Goal: Task Accomplishment & Management: Manage account settings

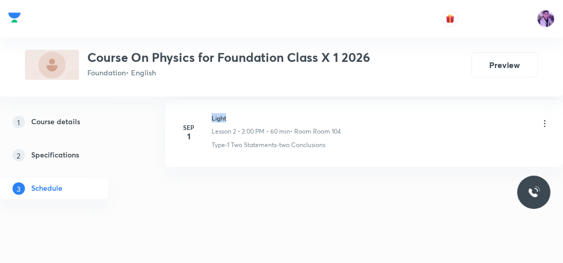
drag, startPoint x: 212, startPoint y: 115, endPoint x: 236, endPoint y: 116, distance: 23.9
click at [236, 116] on h6 "Light" at bounding box center [277, 117] width 130 height 9
copy h6 "Light"
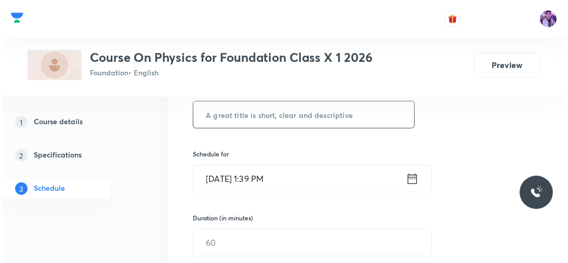
scroll to position [162, 0]
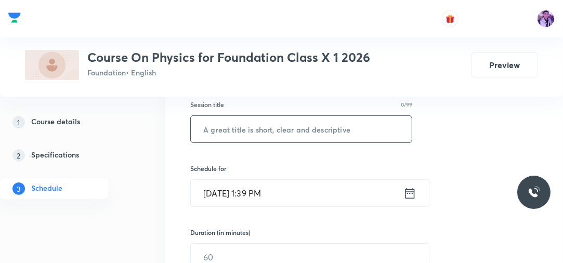
click at [291, 125] on input "text" at bounding box center [301, 129] width 221 height 27
paste input "Light"
type input "Light"
click at [257, 191] on input "Sep 3, 2025, 1:39 PM" at bounding box center [297, 193] width 213 height 27
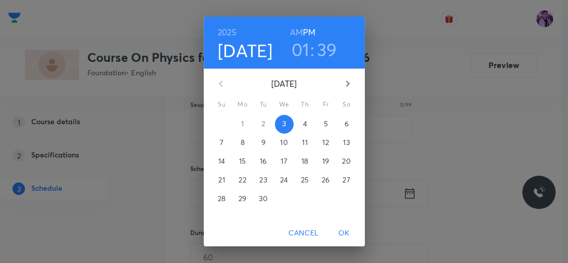
click at [295, 50] on h3 "01" at bounding box center [301, 49] width 18 height 22
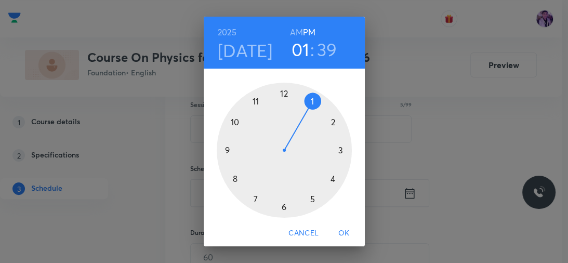
drag, startPoint x: 329, startPoint y: 125, endPoint x: 308, endPoint y: 106, distance: 28.4
click at [328, 124] on div at bounding box center [284, 150] width 135 height 135
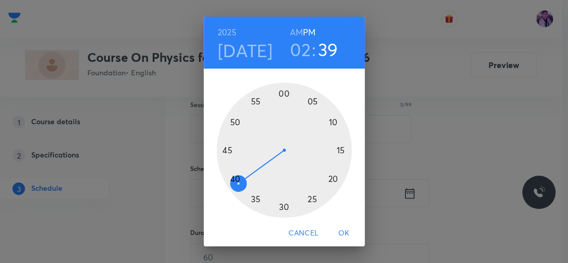
click at [281, 94] on div at bounding box center [284, 150] width 135 height 135
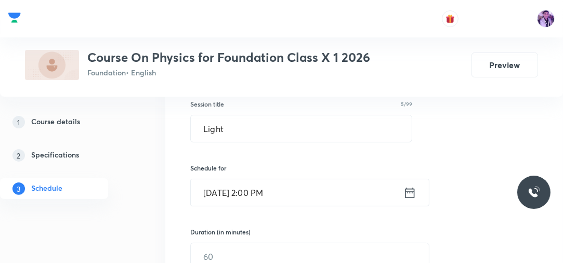
scroll to position [245, 0]
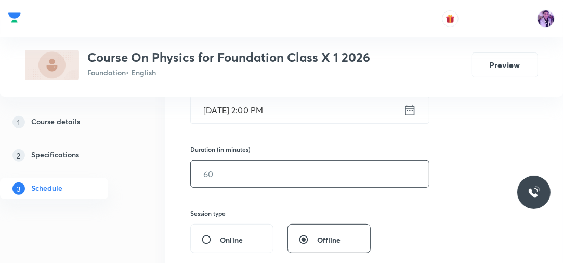
click at [249, 177] on input "text" at bounding box center [310, 174] width 238 height 27
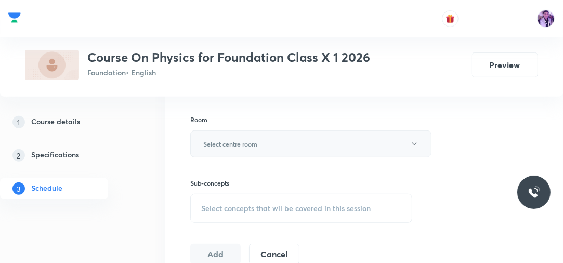
scroll to position [412, 0]
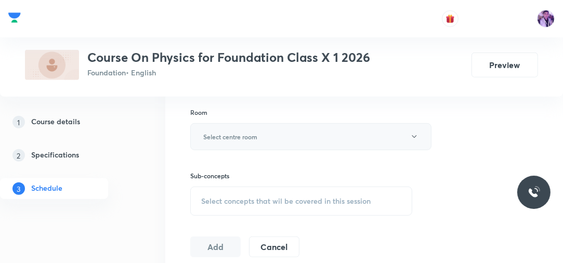
type input "60"
click at [237, 137] on h6 "Select centre room" at bounding box center [230, 136] width 54 height 9
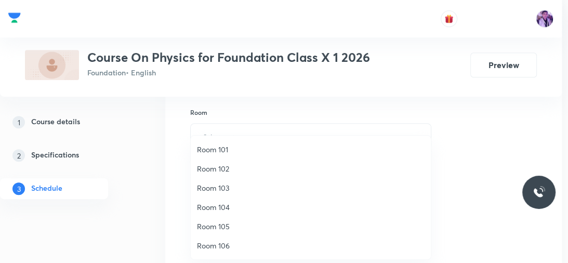
click at [223, 200] on li "Room 104" at bounding box center [311, 207] width 240 height 19
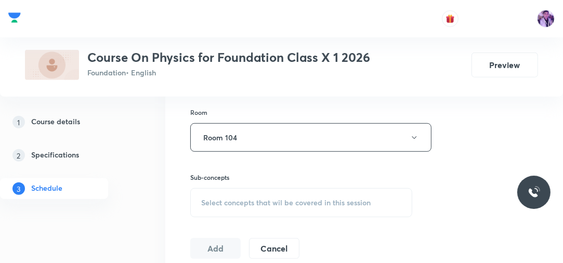
click at [248, 199] on span "Select concepts that wil be covered in this session" at bounding box center [286, 203] width 170 height 8
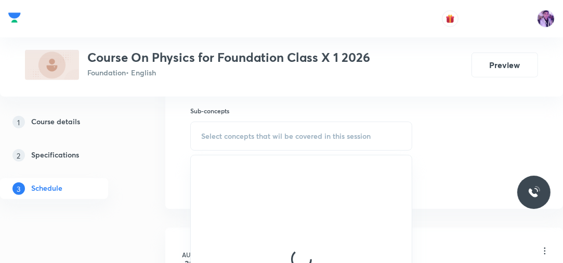
scroll to position [495, 0]
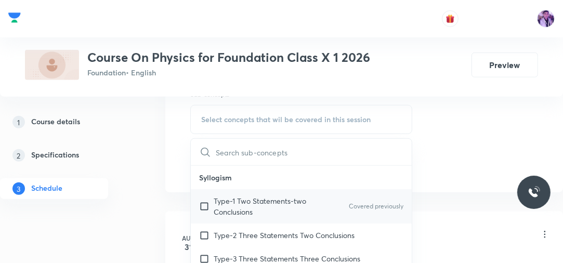
click at [248, 208] on p "Type-1 Two Statements-two Conclusions" at bounding box center [266, 207] width 105 height 22
checkbox input "true"
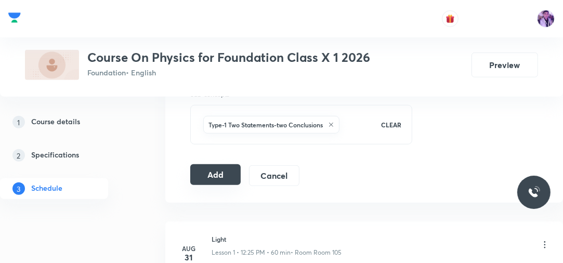
click at [206, 174] on button "Add" at bounding box center [215, 174] width 50 height 21
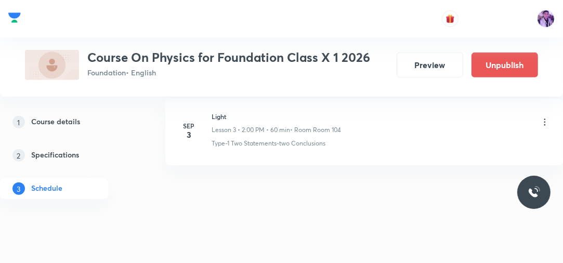
scroll to position [196, 0]
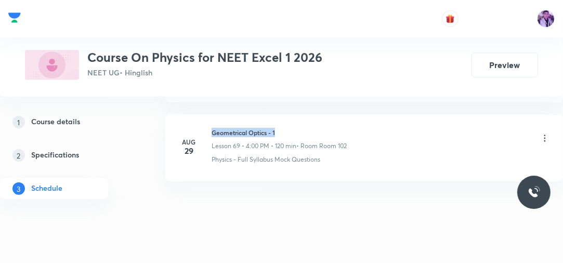
drag, startPoint x: 213, startPoint y: 112, endPoint x: 284, endPoint y: 112, distance: 71.8
click at [284, 128] on h6 "Geometrical Optics - 1" at bounding box center [279, 132] width 135 height 9
copy h6 "Geometrical Optics - 1"
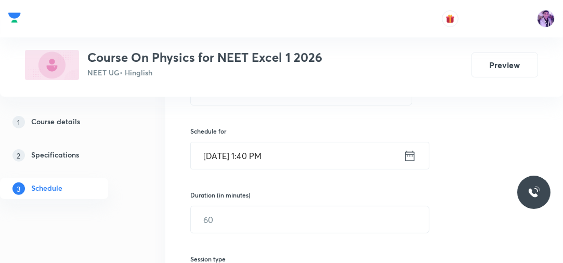
scroll to position [185, 0]
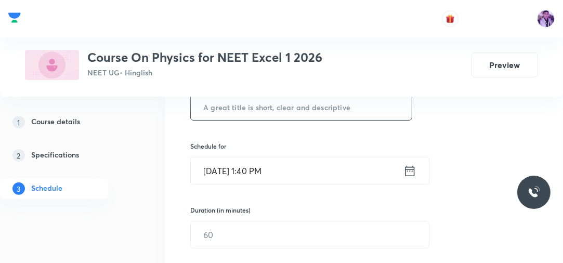
click at [297, 111] on input "text" at bounding box center [301, 107] width 221 height 27
paste input "Geometrical Optics - 1"
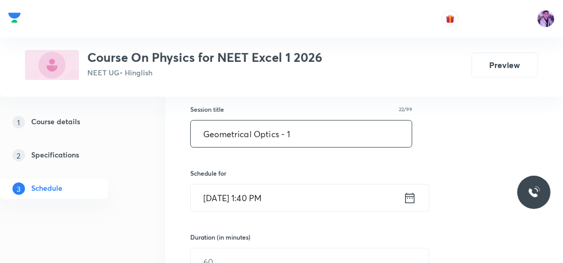
scroll to position [143, 0]
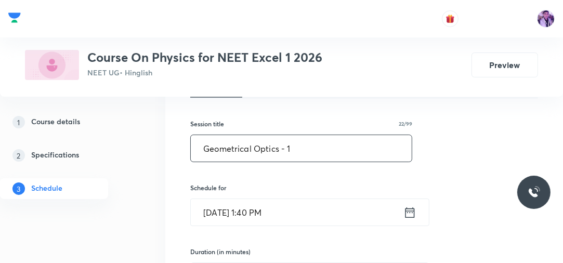
click at [295, 151] on input "Geometrical Optics - 1" at bounding box center [301, 148] width 221 height 27
type input "Geometrical Optics - 2"
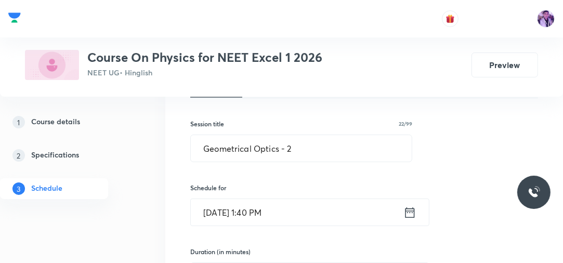
click at [256, 216] on input "Sep 3, 2025, 1:40 PM" at bounding box center [297, 212] width 213 height 27
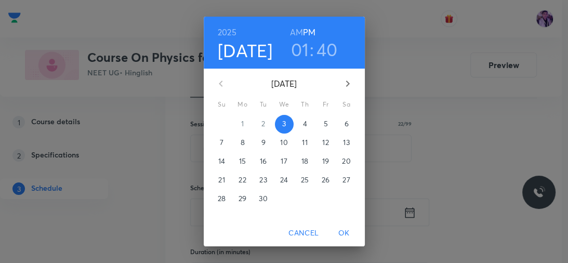
click at [297, 55] on h3 "01" at bounding box center [300, 49] width 18 height 22
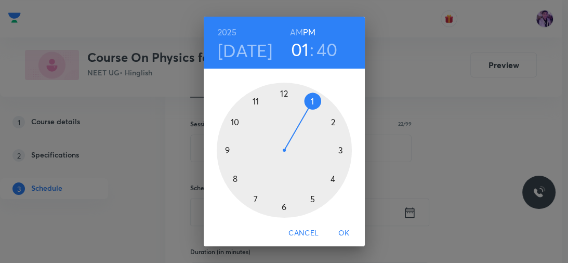
click at [329, 176] on div at bounding box center [284, 150] width 135 height 135
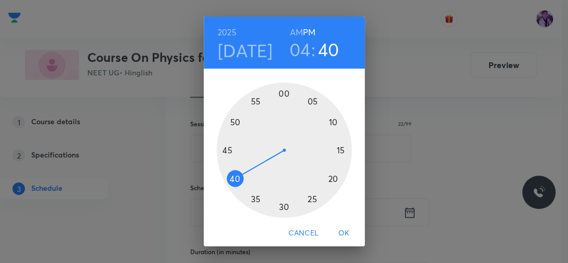
click at [281, 94] on div at bounding box center [284, 150] width 135 height 135
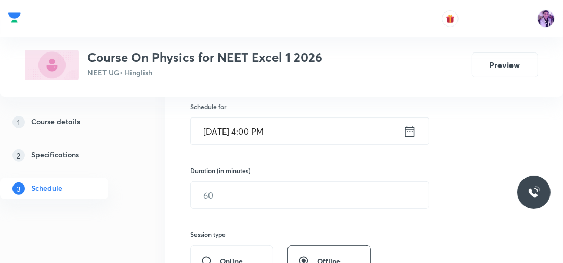
scroll to position [226, 0]
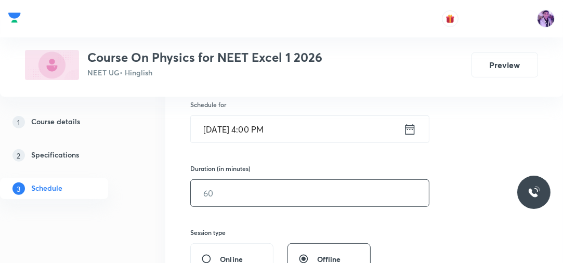
click at [229, 187] on input "text" at bounding box center [310, 193] width 238 height 27
click at [232, 183] on input "text" at bounding box center [310, 193] width 238 height 27
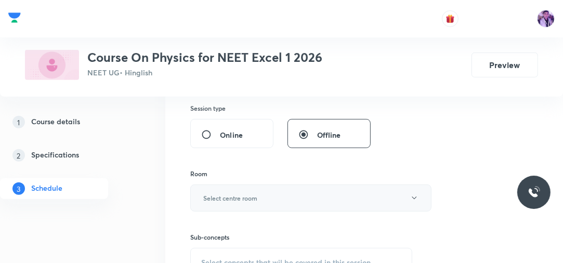
scroll to position [351, 0]
type input "120"
click at [250, 193] on h6 "Select centre room" at bounding box center [230, 197] width 54 height 9
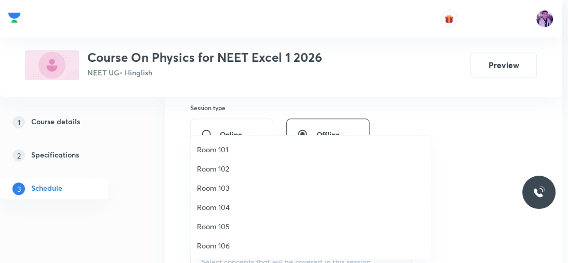
click at [224, 225] on span "Room 105" at bounding box center [311, 226] width 228 height 11
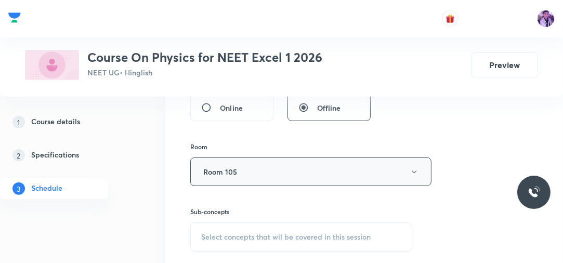
scroll to position [393, 0]
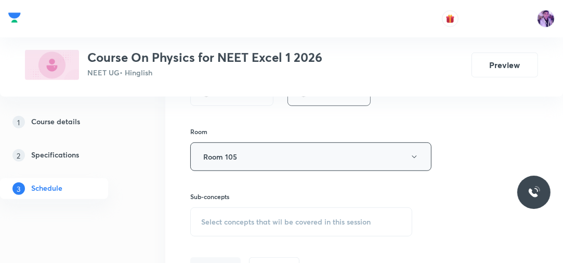
click at [253, 166] on button "Room 105" at bounding box center [310, 157] width 241 height 29
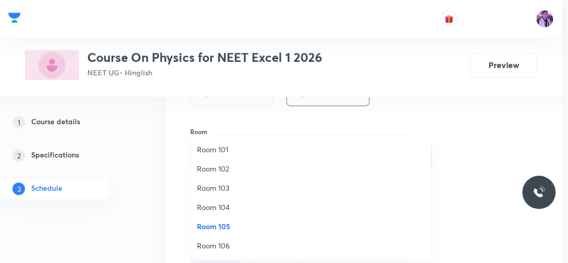
click at [225, 206] on span "Room 104" at bounding box center [311, 207] width 228 height 11
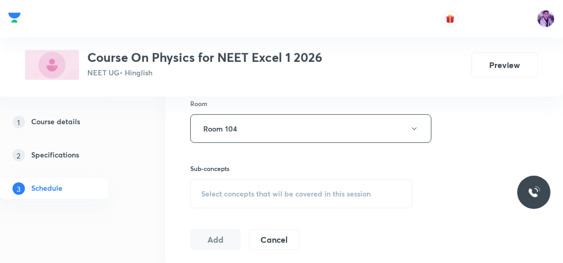
scroll to position [476, 0]
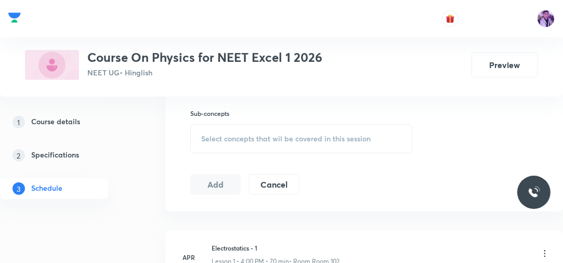
click at [254, 137] on span "Select concepts that wil be covered in this session" at bounding box center [286, 139] width 170 height 8
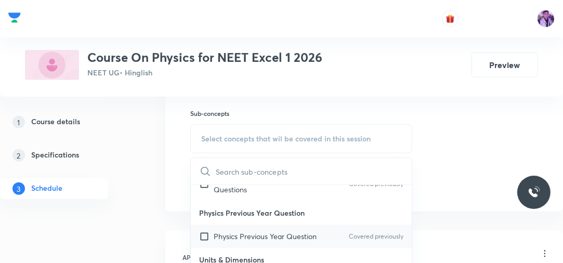
click at [287, 237] on p "Physics Previous Year Question" at bounding box center [265, 236] width 103 height 11
checkbox input "true"
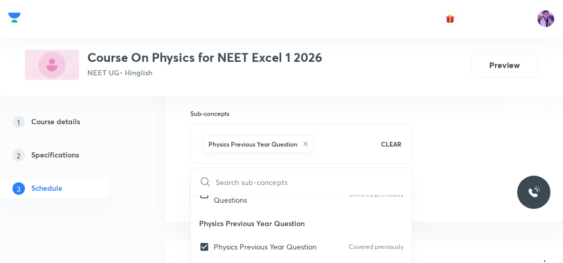
click at [136, 187] on div "1 Course details 2 Specifications 3 Schedule" at bounding box center [69, 162] width 138 height 100
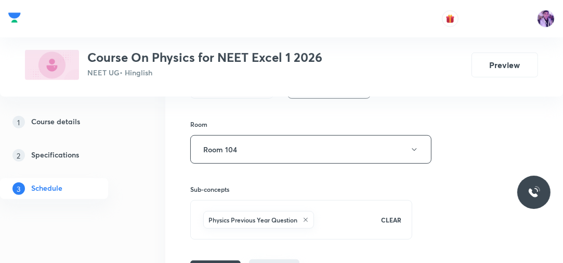
scroll to position [393, 0]
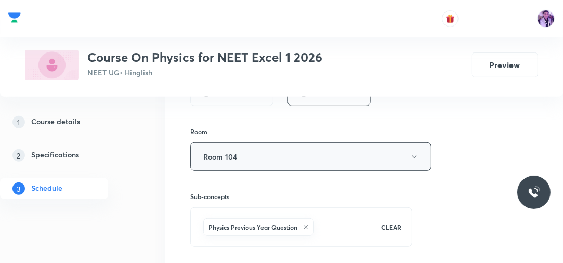
click at [242, 162] on button "Room 104" at bounding box center [310, 157] width 241 height 29
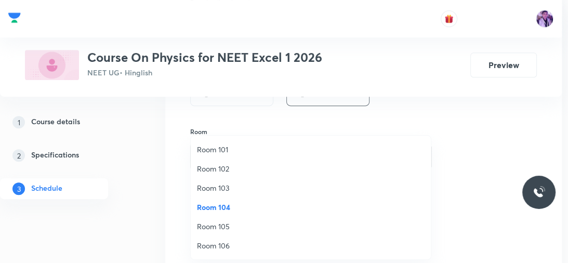
click at [240, 170] on span "Room 102" at bounding box center [311, 168] width 228 height 11
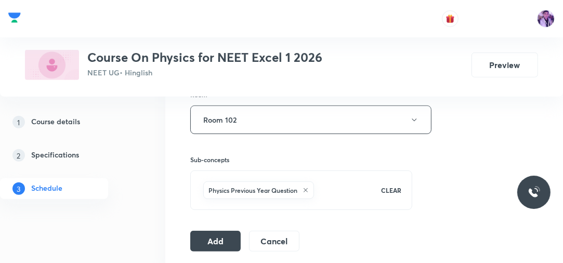
scroll to position [476, 0]
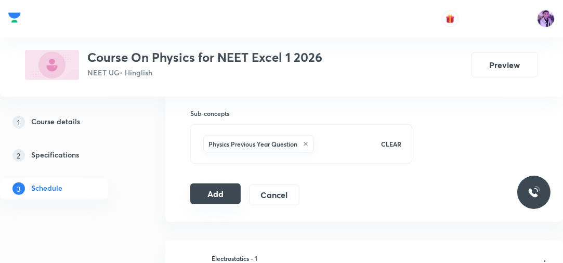
click at [235, 197] on button "Add" at bounding box center [215, 194] width 50 height 21
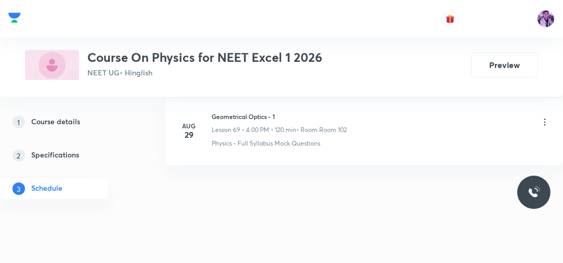
scroll to position [5508, 0]
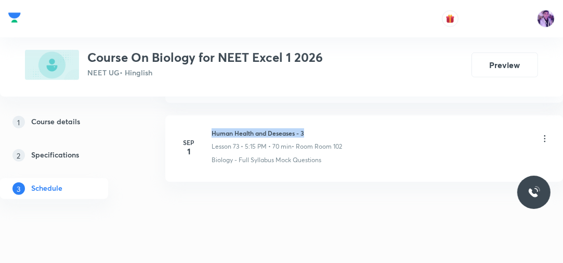
click at [328, 128] on div "Sep 1 Human Health and Deseases - 3 Lesson 73 • 5:15 PM • 70 min • Room Room 10…" at bounding box center [364, 146] width 372 height 36
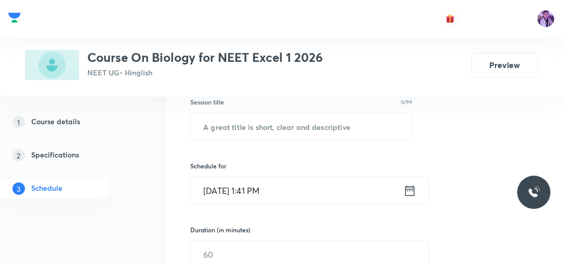
scroll to position [164, 0]
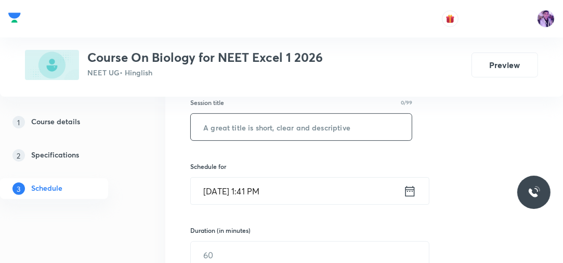
click at [304, 115] on input "text" at bounding box center [301, 127] width 221 height 27
paste input "Human Health and Deseases - 3"
type input "Human Health and Deseases - 4"
click at [260, 195] on input "Sep 3, 2025, 1:41 PM" at bounding box center [297, 191] width 213 height 27
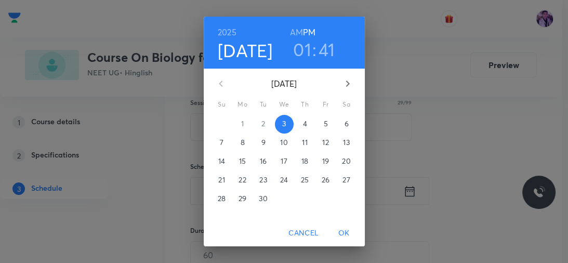
click at [297, 53] on h3 "01" at bounding box center [302, 49] width 18 height 22
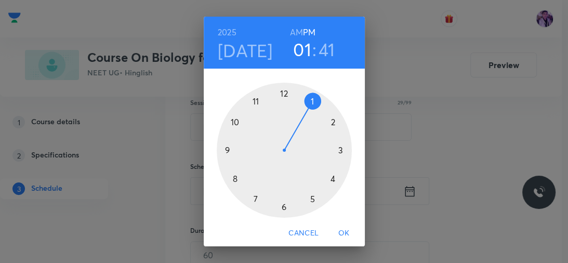
click at [310, 195] on div at bounding box center [284, 150] width 135 height 135
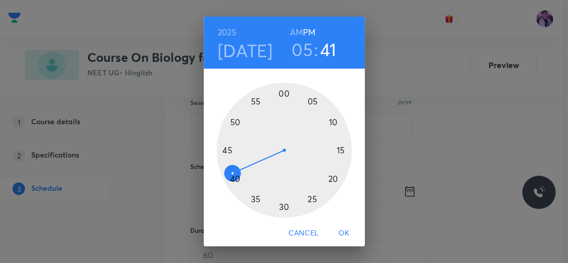
click at [330, 178] on div at bounding box center [284, 150] width 135 height 135
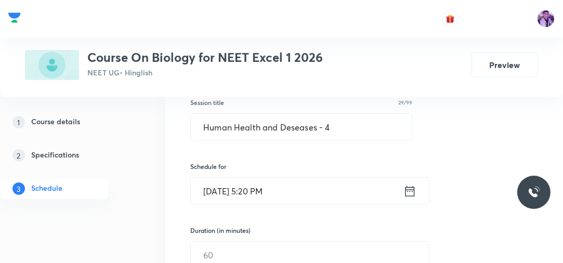
click at [265, 202] on input "Sep 3, 2025, 5:20 PM" at bounding box center [297, 191] width 213 height 27
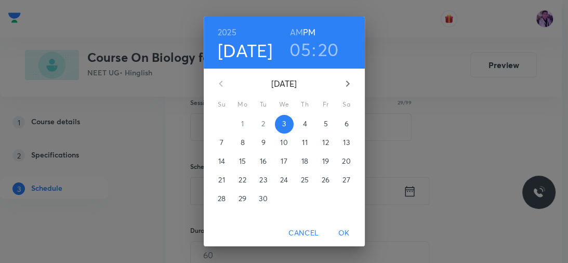
click at [295, 52] on h3 "05" at bounding box center [300, 49] width 21 height 22
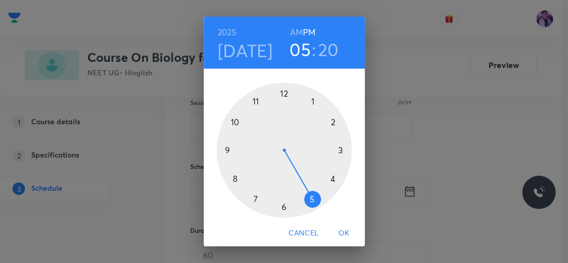
click at [279, 207] on div at bounding box center [284, 150] width 135 height 135
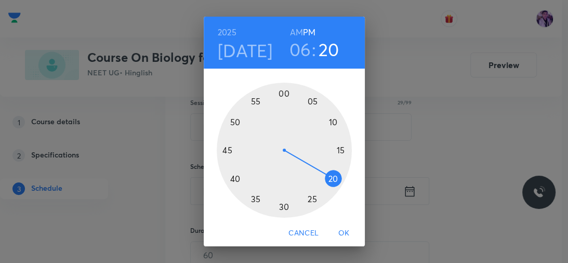
click at [333, 177] on div at bounding box center [284, 150] width 135 height 135
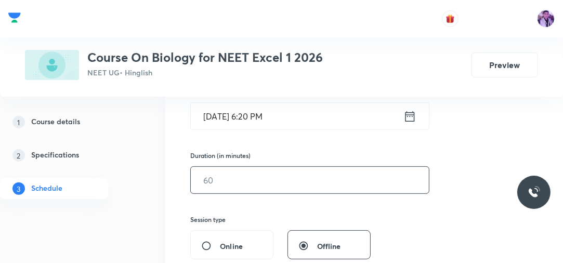
scroll to position [248, 0]
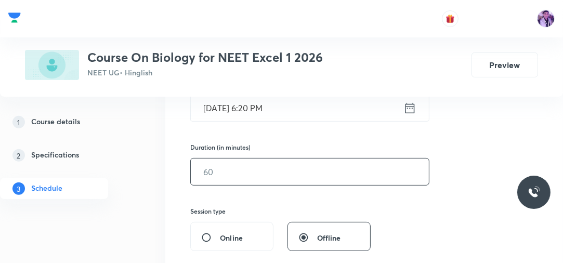
click at [231, 169] on input "text" at bounding box center [310, 172] width 238 height 27
click at [231, 171] on input "7" at bounding box center [310, 172] width 238 height 27
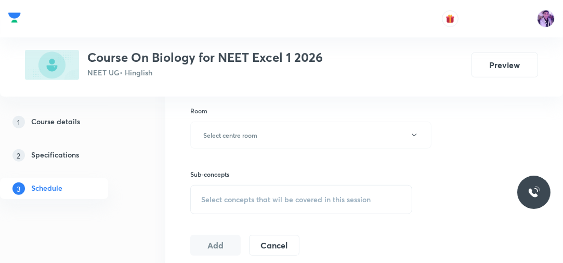
scroll to position [414, 0]
type input "70"
click at [242, 135] on h6 "Select centre room" at bounding box center [230, 134] width 54 height 9
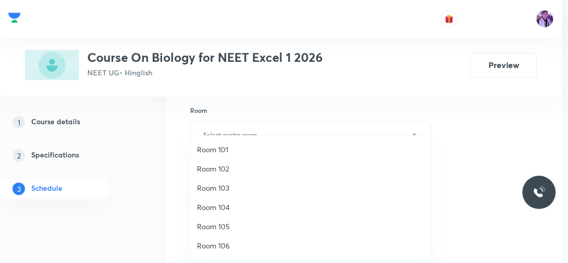
click at [229, 223] on span "Room 105" at bounding box center [311, 226] width 228 height 11
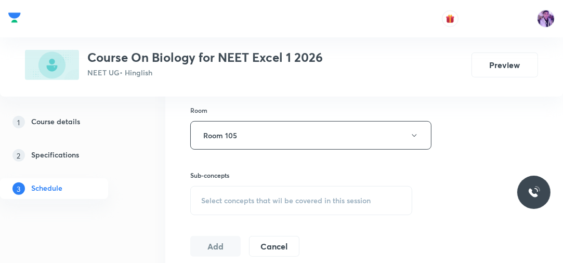
click at [252, 200] on span "Select concepts that wil be covered in this session" at bounding box center [286, 201] width 170 height 8
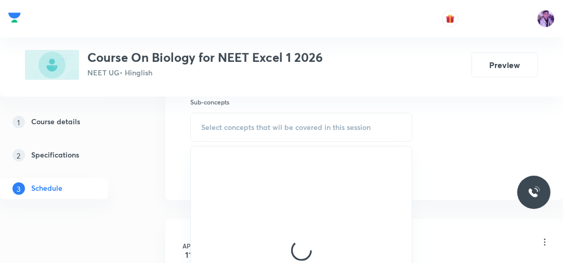
scroll to position [456, 0]
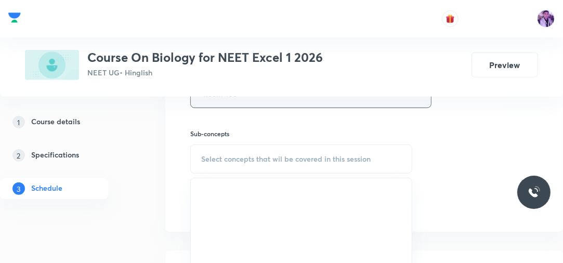
click at [271, 102] on button "Room 105" at bounding box center [310, 94] width 241 height 29
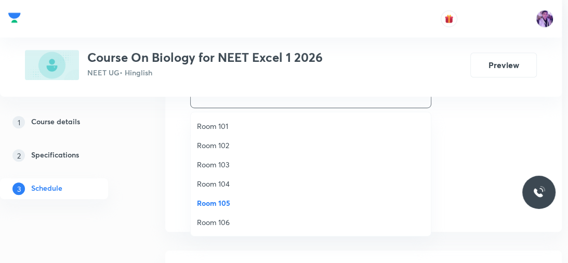
click at [228, 141] on span "Room 102" at bounding box center [311, 145] width 228 height 11
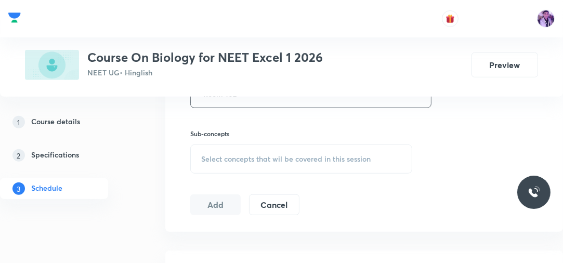
click at [243, 155] on span "Select concepts that wil be covered in this session" at bounding box center [286, 159] width 170 height 8
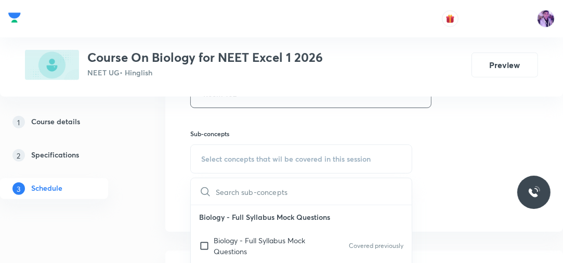
scroll to position [497, 0]
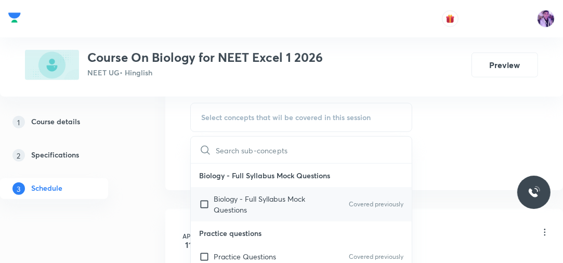
click at [245, 205] on p "Biology - Full Syllabus Mock Questions" at bounding box center [266, 204] width 105 height 22
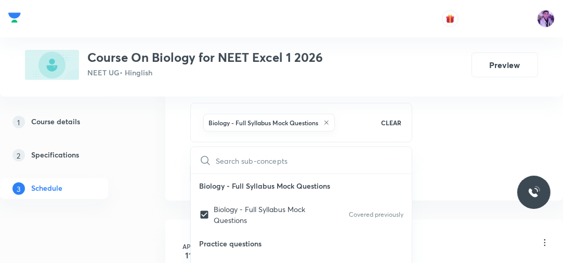
checkbox input "true"
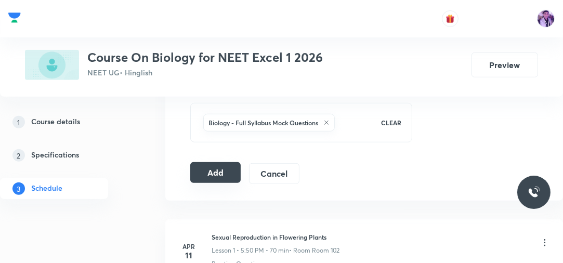
click at [211, 175] on button "Add" at bounding box center [215, 172] width 50 height 21
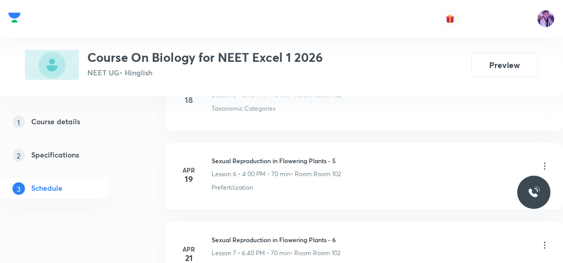
scroll to position [5822, 0]
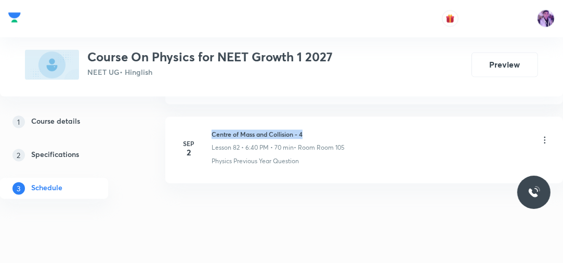
click at [323, 130] on h6 "Centre of Mass and Collision - 4" at bounding box center [278, 134] width 133 height 9
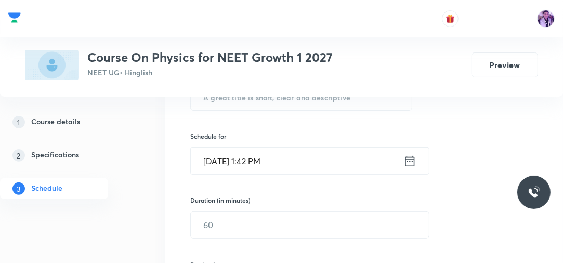
scroll to position [149, 0]
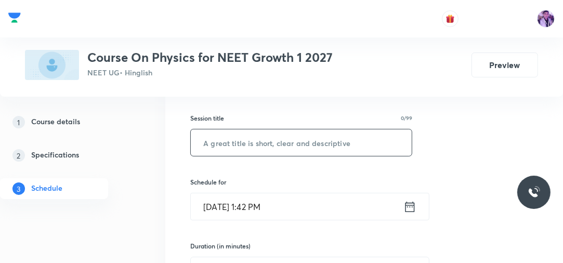
click at [362, 141] on input "text" at bounding box center [301, 143] width 221 height 27
paste input "Centre of Mass and Collision - 4"
type input "Centre of Mass and Collision - 5"
click at [253, 213] on input "Sep 3, 2025, 1:42 PM" at bounding box center [297, 206] width 213 height 27
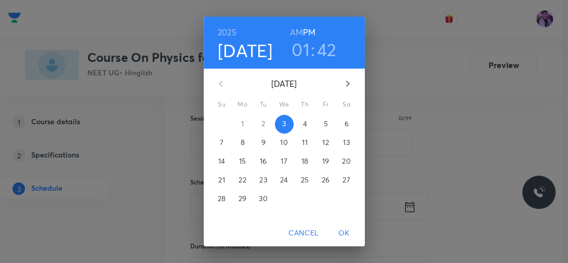
click at [293, 60] on h3 "01" at bounding box center [301, 49] width 18 height 22
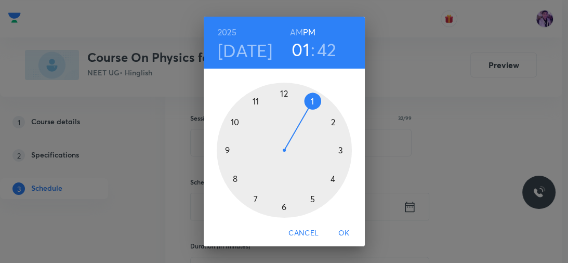
drag, startPoint x: 330, startPoint y: 176, endPoint x: 305, endPoint y: 133, distance: 49.7
click at [329, 175] on div at bounding box center [284, 150] width 135 height 135
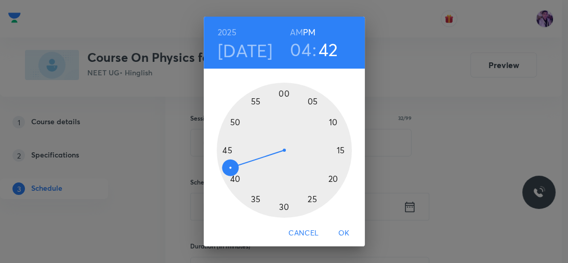
click at [282, 93] on div at bounding box center [284, 150] width 135 height 135
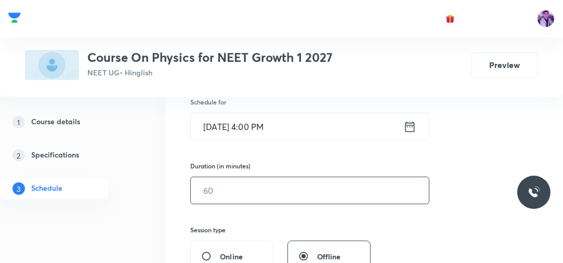
scroll to position [232, 0]
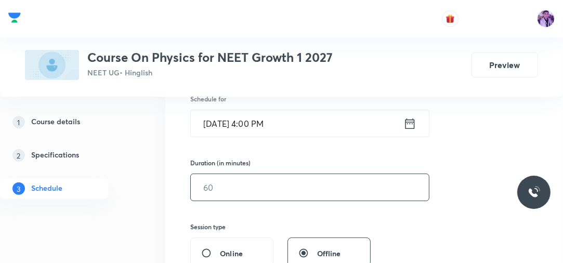
click at [243, 189] on input "text" at bounding box center [310, 187] width 238 height 27
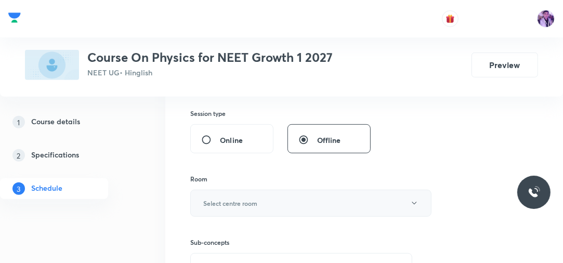
scroll to position [357, 0]
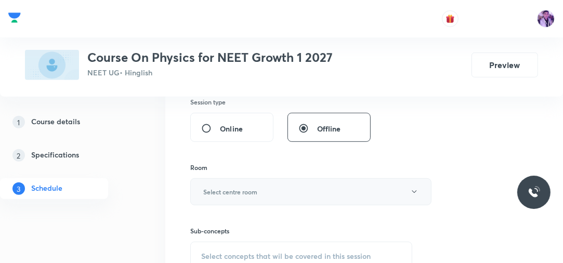
type input "70"
click at [248, 189] on h6 "Select centre room" at bounding box center [230, 191] width 54 height 9
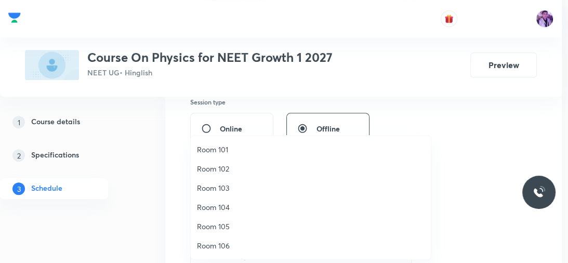
click at [229, 226] on span "Room 105" at bounding box center [311, 226] width 228 height 11
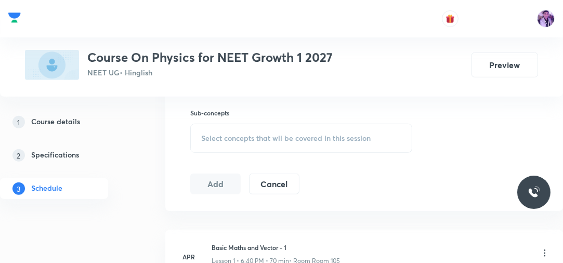
scroll to position [482, 0]
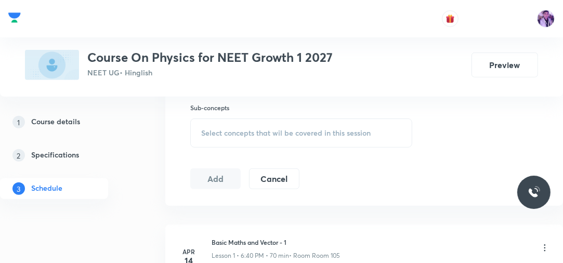
click at [249, 123] on div "Select concepts that wil be covered in this session" at bounding box center [301, 133] width 222 height 29
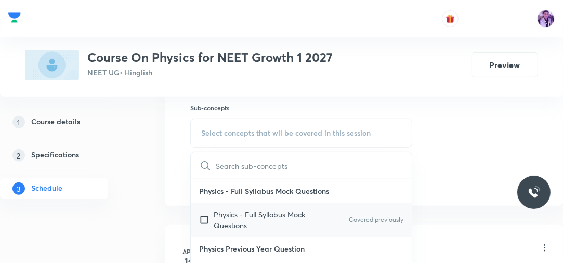
click at [221, 217] on p "Physics - Full Syllabus Mock Questions" at bounding box center [266, 220] width 105 height 22
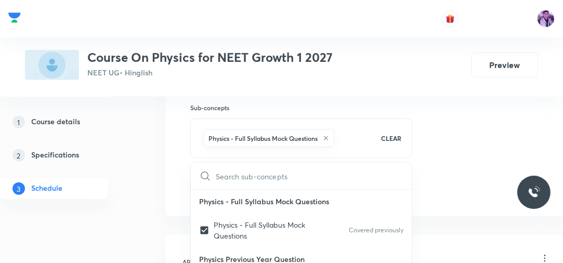
checkbox input "true"
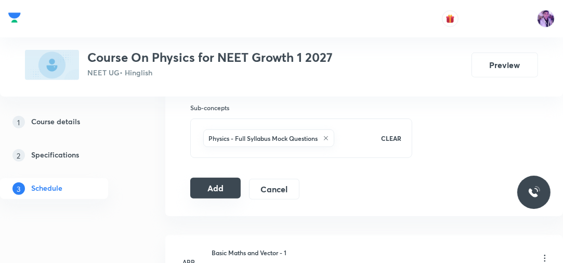
click at [204, 185] on button "Add" at bounding box center [215, 188] width 50 height 21
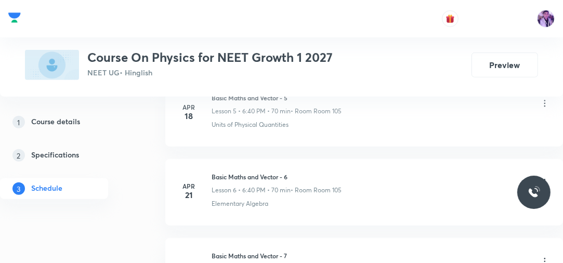
scroll to position [6532, 0]
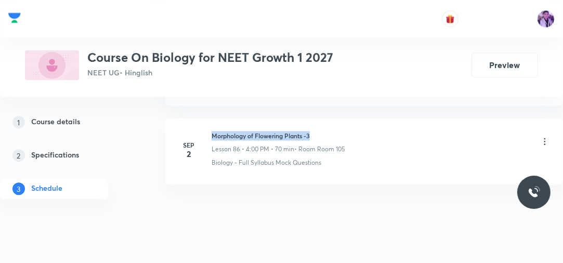
scroll to position [7307, 0]
click at [336, 118] on li "[DATE] Morphology of Flowering Plants -3 Lesson 86 • 4:00 PM • 70 min • Room Ro…" at bounding box center [364, 151] width 398 height 67
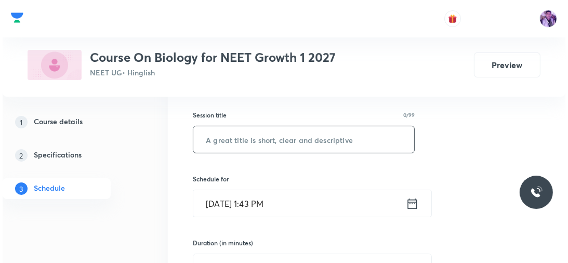
scroll to position [167, 0]
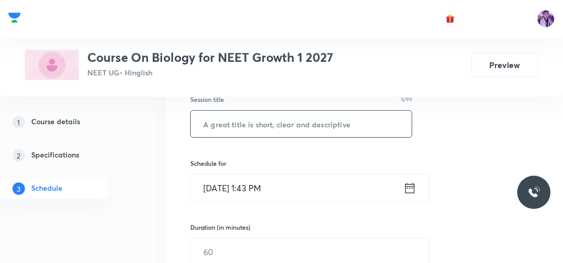
click at [315, 133] on input "text" at bounding box center [301, 124] width 221 height 27
click at [315, 130] on input "text" at bounding box center [301, 124] width 221 height 27
paste input "Morphology of Flowering Plants -3"
type input "Morphology of Flowering Plants -4"
click at [264, 186] on input "[DATE] 1:43 PM" at bounding box center [297, 188] width 213 height 27
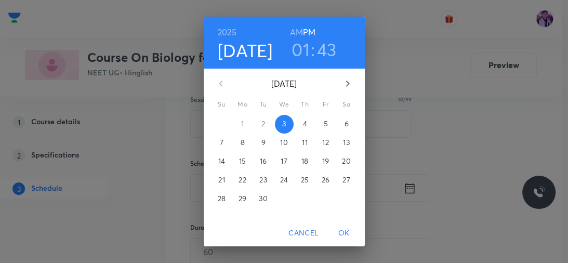
click at [299, 56] on h3 "01" at bounding box center [301, 49] width 18 height 22
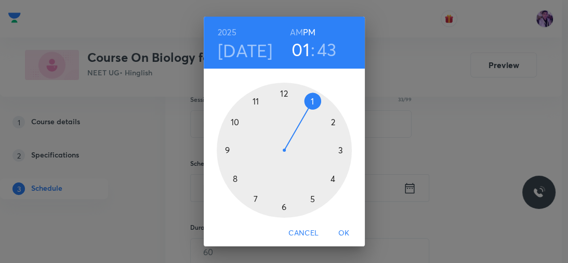
click at [308, 198] on div at bounding box center [284, 150] width 135 height 135
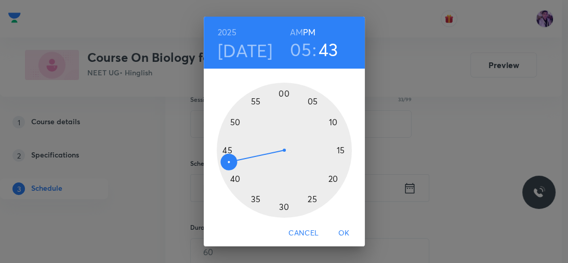
click at [301, 44] on h3 "05" at bounding box center [300, 49] width 21 height 22
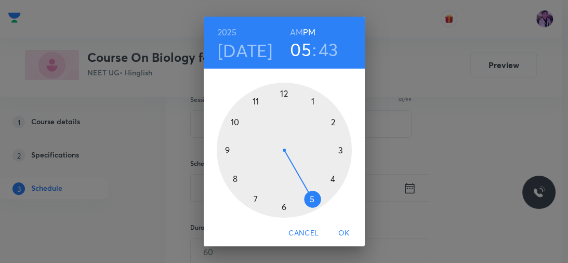
click at [308, 196] on div at bounding box center [284, 150] width 135 height 135
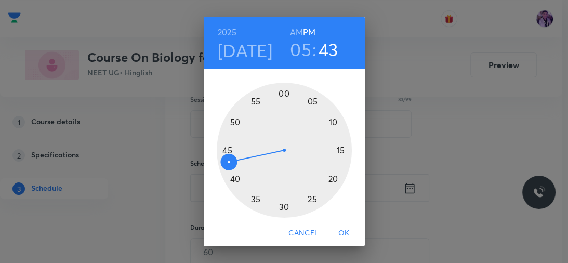
click at [330, 180] on div at bounding box center [284, 150] width 135 height 135
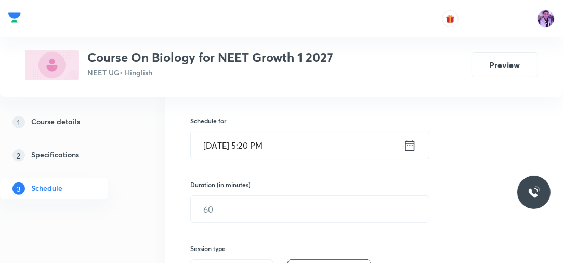
scroll to position [251, 0]
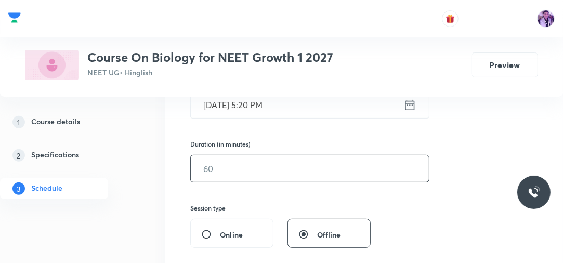
click at [242, 167] on input "text" at bounding box center [310, 169] width 238 height 27
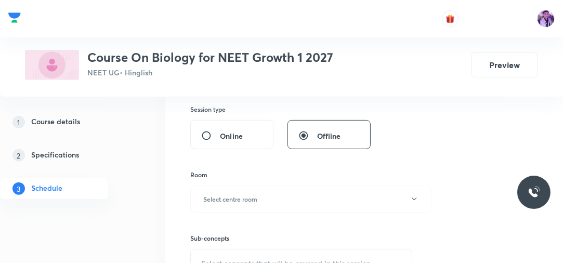
scroll to position [417, 0]
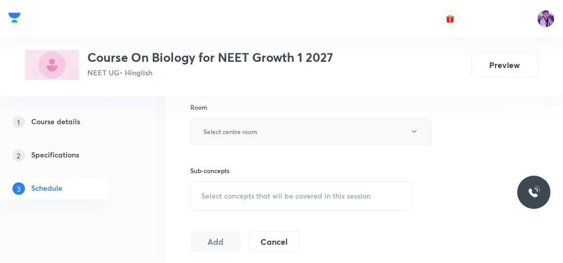
type input "70"
click at [252, 131] on h6 "Select centre room" at bounding box center [230, 131] width 54 height 9
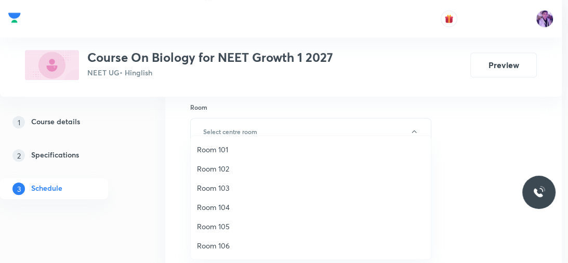
click at [228, 223] on span "Room 105" at bounding box center [311, 226] width 228 height 11
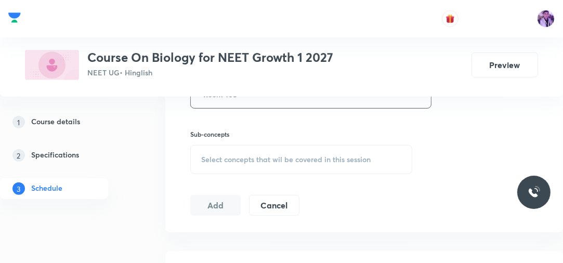
scroll to position [500, 0]
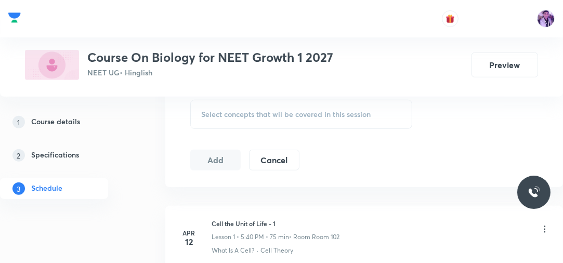
click at [258, 110] on span "Select concepts that wil be covered in this session" at bounding box center [286, 114] width 170 height 8
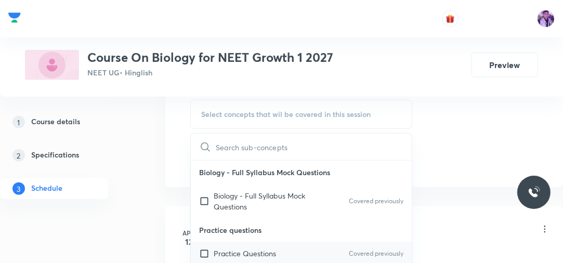
click at [226, 248] on p "Practice Questions" at bounding box center [245, 253] width 62 height 11
checkbox input "true"
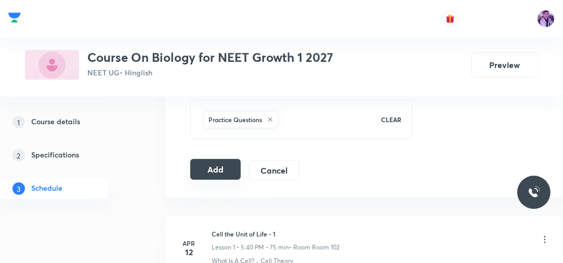
click at [211, 167] on button "Add" at bounding box center [215, 169] width 50 height 21
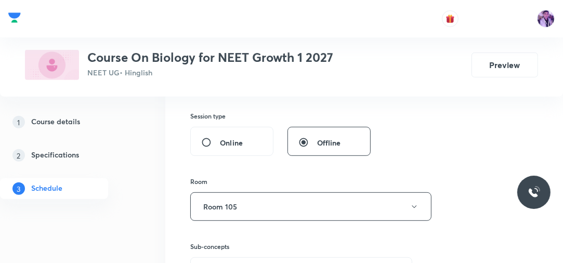
scroll to position [417, 0]
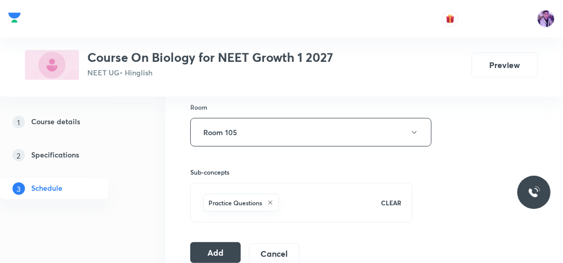
click at [224, 245] on button "Add" at bounding box center [215, 252] width 50 height 21
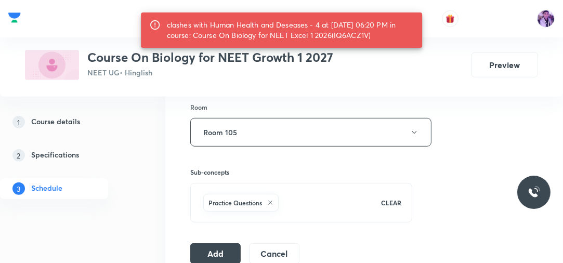
drag, startPoint x: 342, startPoint y: 34, endPoint x: 377, endPoint y: 37, distance: 34.5
click at [377, 37] on div "clashes with Human Health and Deseases - 4 at 03 Sep 2025 06:20 PM in course: C…" at bounding box center [291, 30] width 248 height 29
copy div "IQ6ACZ1V"
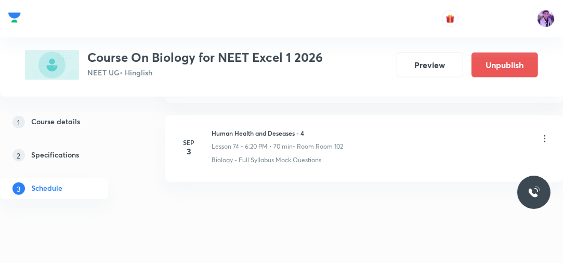
click at [544, 134] on icon at bounding box center [545, 139] width 10 height 10
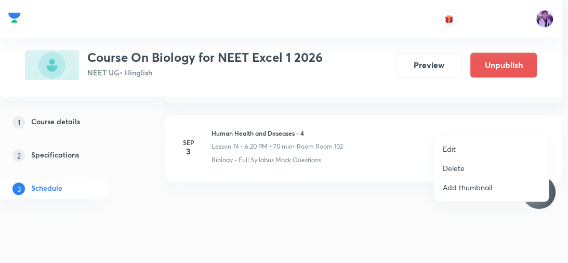
click at [460, 145] on li "Edit" at bounding box center [492, 148] width 114 height 19
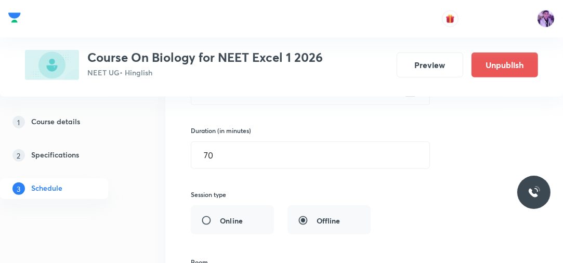
scroll to position [5990, 0]
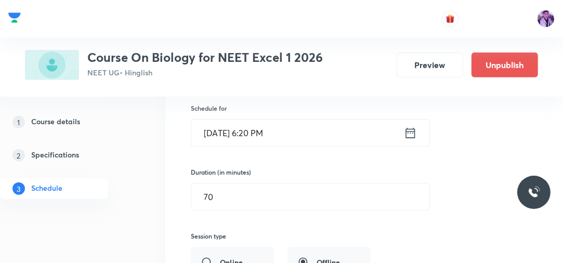
click at [254, 122] on input "[DATE] 6:20 PM" at bounding box center [297, 133] width 213 height 27
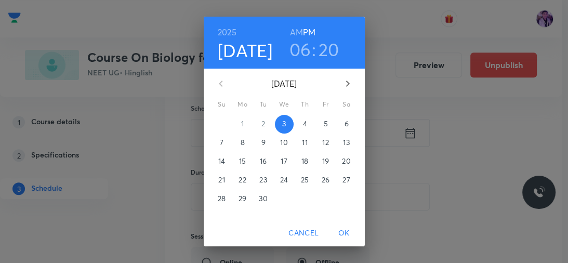
click at [327, 50] on h3 "20" at bounding box center [329, 49] width 21 height 22
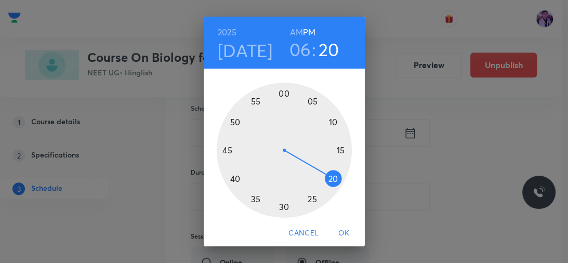
click at [234, 177] on div at bounding box center [284, 150] width 135 height 135
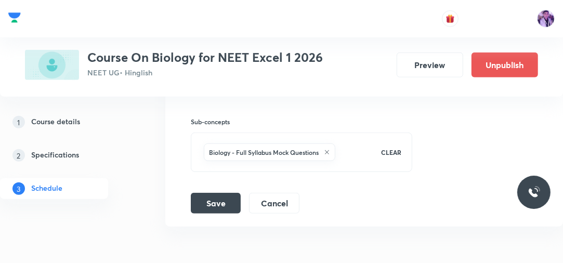
scroll to position [6240, 0]
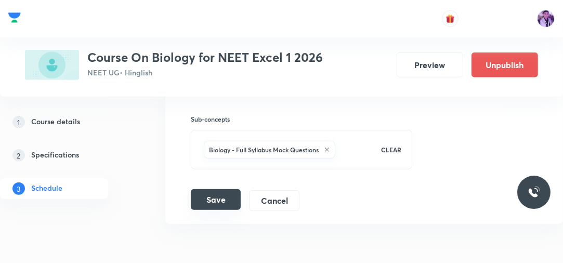
click at [226, 189] on button "Save" at bounding box center [216, 199] width 50 height 21
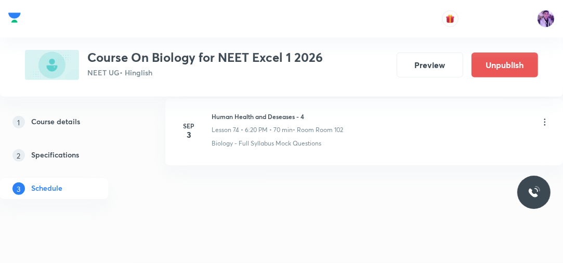
scroll to position [5901, 0]
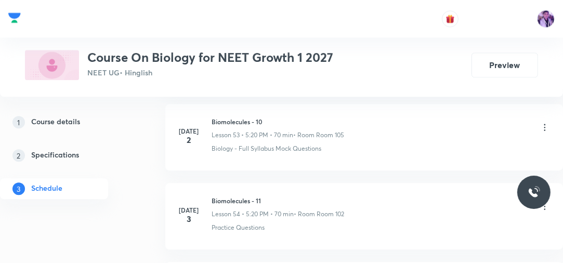
scroll to position [7307, 0]
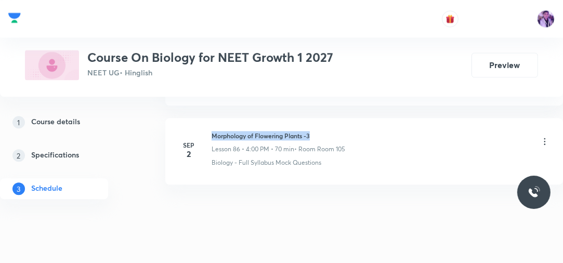
drag, startPoint x: 213, startPoint y: 118, endPoint x: 335, endPoint y: 119, distance: 121.7
click at [335, 131] on h6 "Morphology of Flowering Plants -3" at bounding box center [279, 135] width 134 height 9
copy h6 "Morphology of Flowering Plants -3"
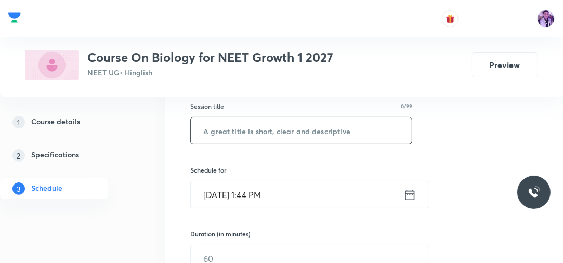
scroll to position [156, 0]
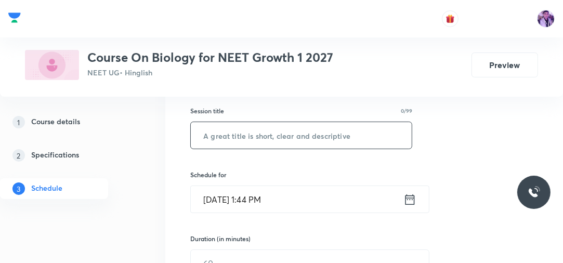
click at [347, 135] on input "text" at bounding box center [301, 135] width 221 height 27
paste input "Morphology of Flowering Plants -3"
type input "Morphology of Flowering Plants -4"
click at [256, 201] on input "[DATE] 1:44 PM" at bounding box center [297, 199] width 213 height 27
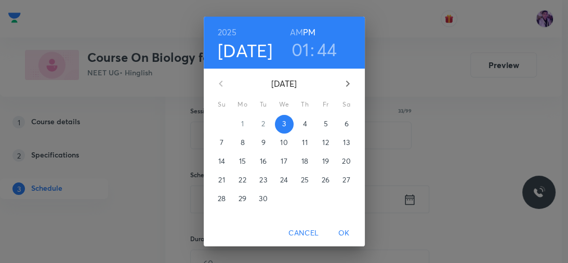
click at [299, 55] on h3 "01" at bounding box center [301, 49] width 18 height 22
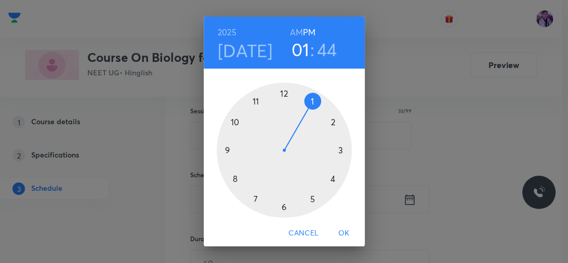
click at [310, 198] on div at bounding box center [284, 150] width 135 height 135
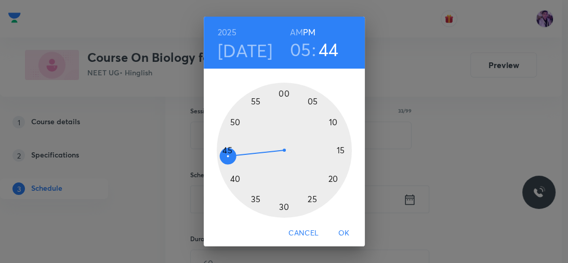
click at [329, 178] on div at bounding box center [284, 150] width 135 height 135
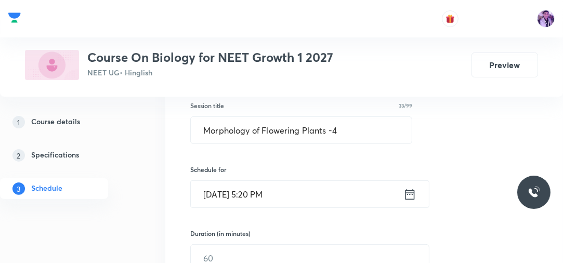
scroll to position [239, 0]
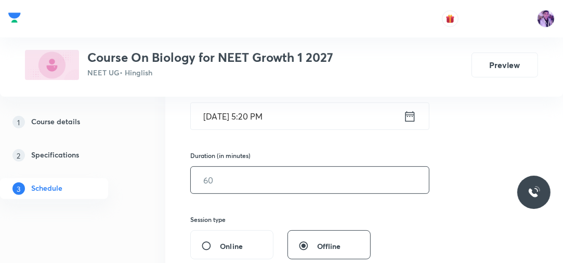
click at [227, 182] on input "text" at bounding box center [310, 180] width 238 height 27
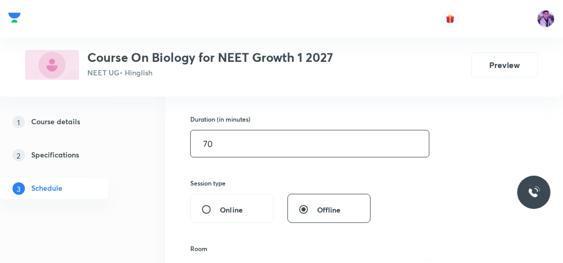
scroll to position [364, 0]
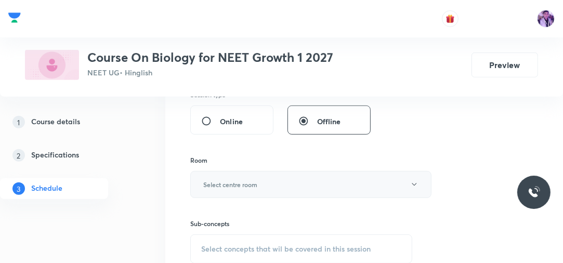
type input "70"
click at [233, 185] on h6 "Select centre room" at bounding box center [230, 184] width 54 height 9
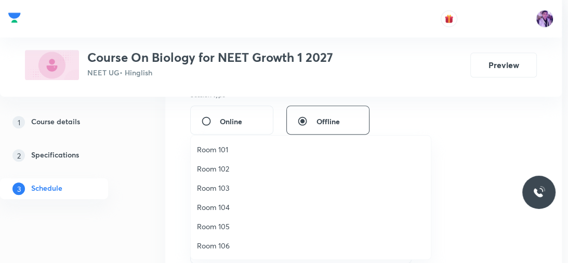
click at [227, 225] on span "Room 105" at bounding box center [311, 226] width 228 height 11
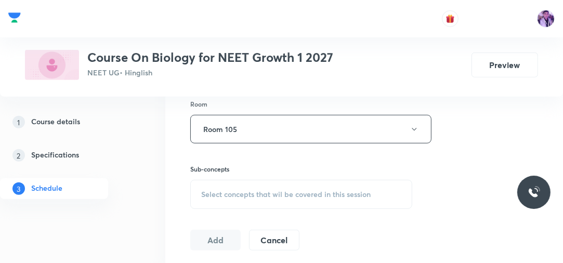
scroll to position [406, 0]
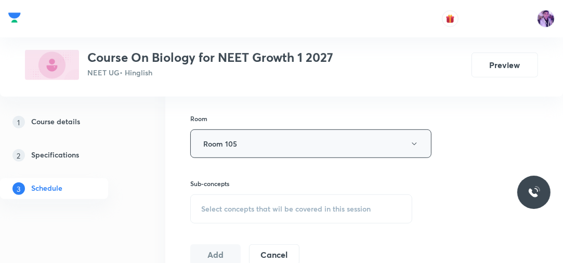
click at [263, 151] on button "Room 105" at bounding box center [310, 144] width 241 height 29
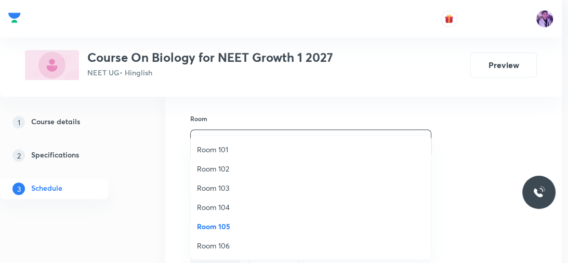
click at [228, 221] on span "Room 105" at bounding box center [311, 226] width 228 height 11
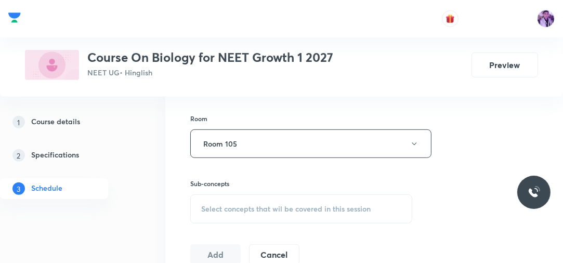
scroll to position [489, 0]
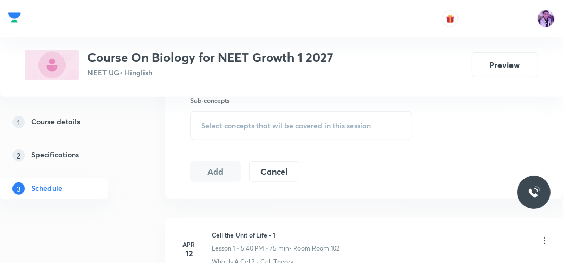
click at [260, 123] on span "Select concepts that wil be covered in this session" at bounding box center [286, 126] width 170 height 8
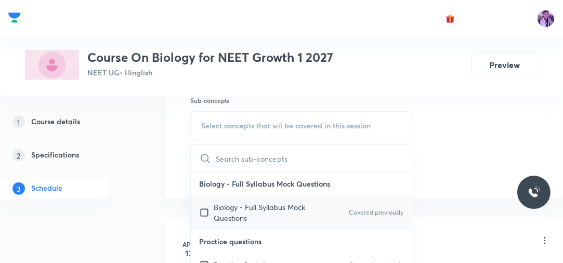
click at [232, 212] on p "Biology - Full Syllabus Mock Questions" at bounding box center [266, 213] width 105 height 22
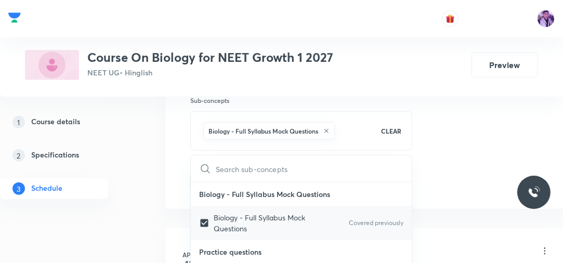
checkbox input "true"
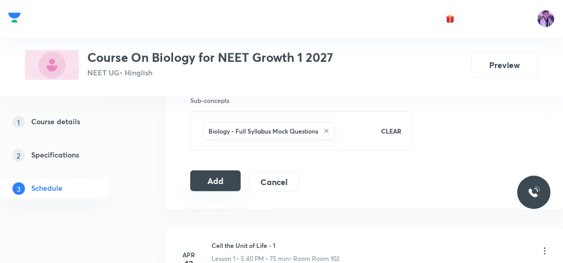
click at [216, 176] on button "Add" at bounding box center [215, 181] width 50 height 21
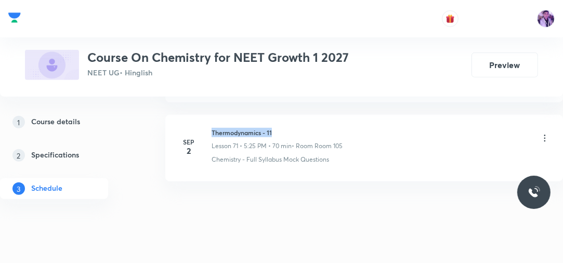
click at [299, 128] on h6 "Thermodynamics - 11" at bounding box center [277, 132] width 131 height 9
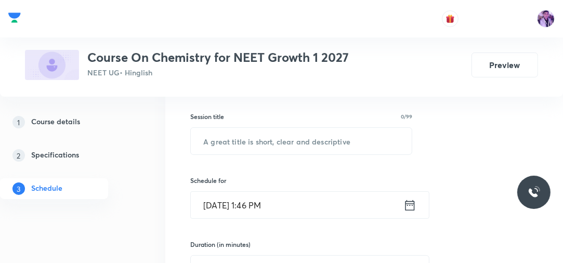
scroll to position [149, 0]
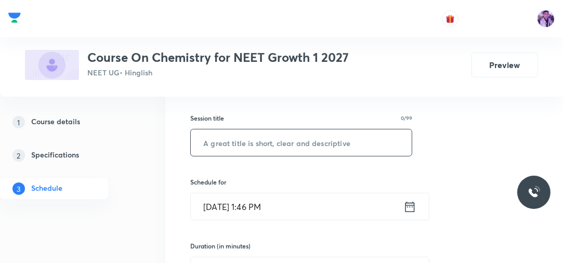
click at [300, 148] on input "text" at bounding box center [301, 143] width 221 height 27
paste input "Thermodynamics - 11"
type input "Thermodynamics - 12"
click at [266, 202] on input "[DATE] 1:46 PM" at bounding box center [297, 206] width 213 height 27
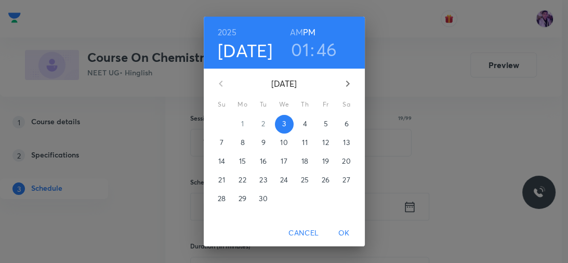
click at [303, 48] on h3 "01" at bounding box center [300, 49] width 18 height 22
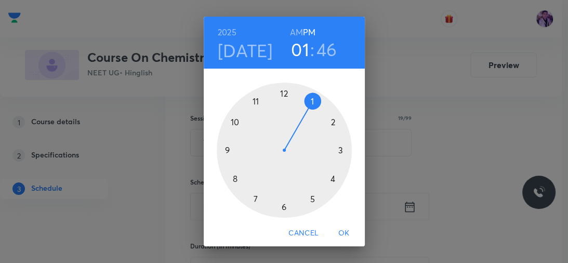
click at [312, 200] on div at bounding box center [284, 150] width 135 height 135
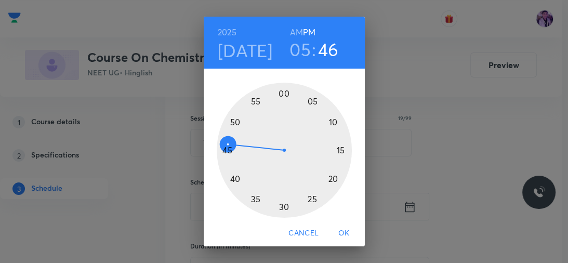
click at [325, 177] on div at bounding box center [284, 150] width 135 height 135
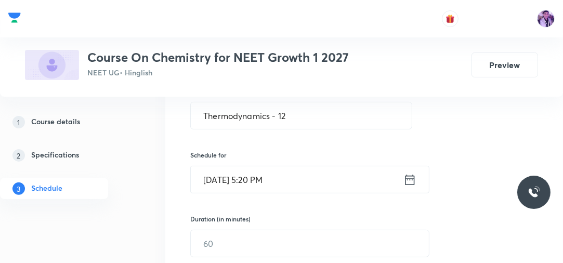
scroll to position [190, 0]
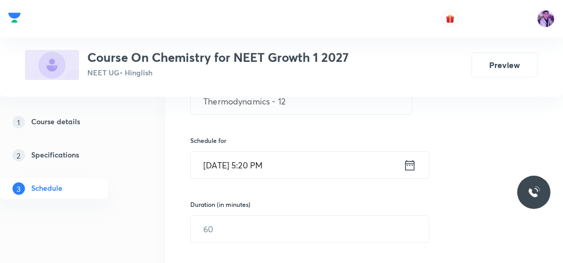
click at [259, 152] on input "[DATE] 5:20 PM" at bounding box center [297, 165] width 213 height 27
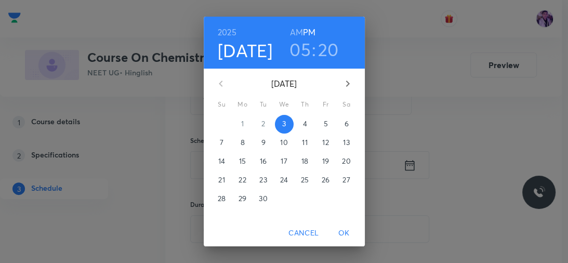
click at [293, 51] on h3 "05" at bounding box center [300, 49] width 21 height 22
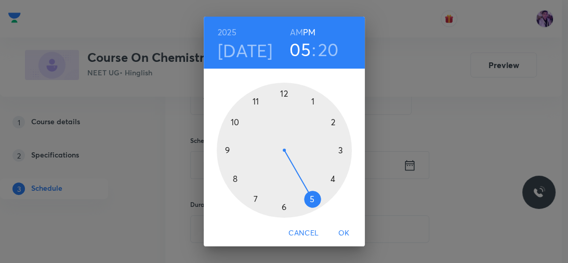
click at [331, 182] on div at bounding box center [284, 150] width 135 height 135
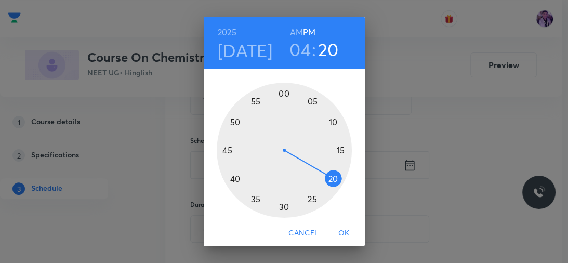
click at [279, 94] on div at bounding box center [284, 150] width 135 height 135
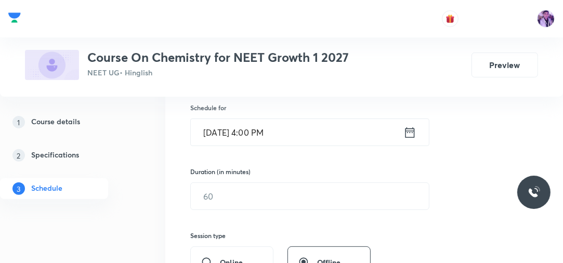
scroll to position [232, 0]
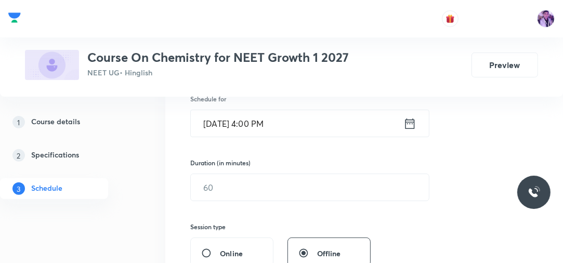
click at [260, 130] on input "[DATE] 4:00 PM" at bounding box center [297, 123] width 213 height 27
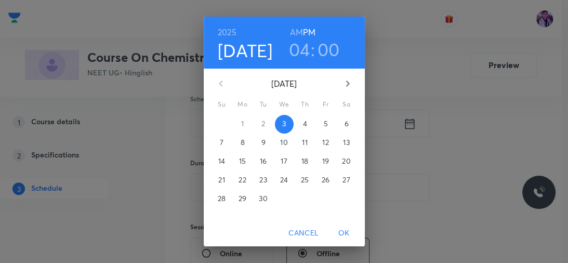
click at [302, 58] on h3 "04" at bounding box center [299, 49] width 21 height 22
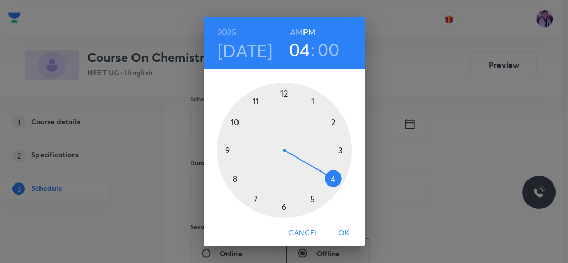
click at [279, 209] on div at bounding box center [284, 150] width 135 height 135
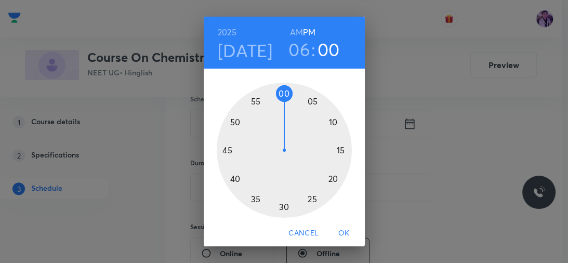
click at [231, 176] on div at bounding box center [284, 150] width 135 height 135
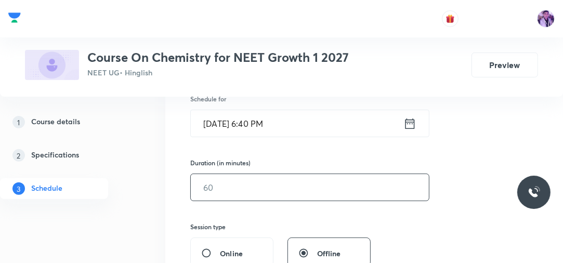
click at [231, 198] on input "text" at bounding box center [310, 187] width 238 height 27
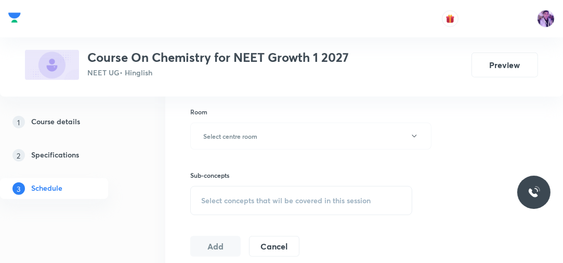
scroll to position [440, 0]
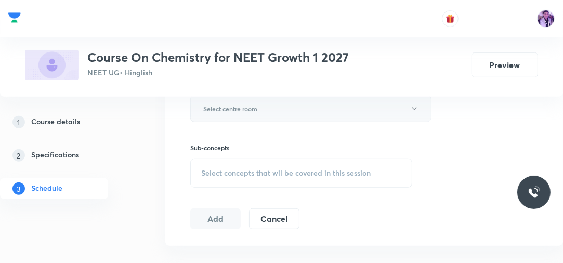
type input "70"
click at [258, 112] on button "Select centre room" at bounding box center [310, 108] width 241 height 27
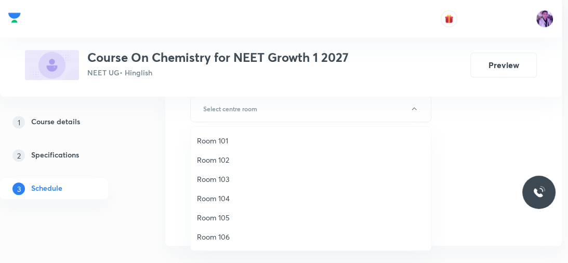
click at [223, 227] on li "Room 105" at bounding box center [311, 217] width 240 height 19
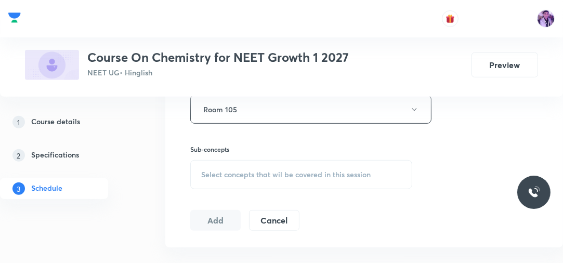
click at [238, 179] on div "Select concepts that wil be covered in this session" at bounding box center [301, 174] width 222 height 29
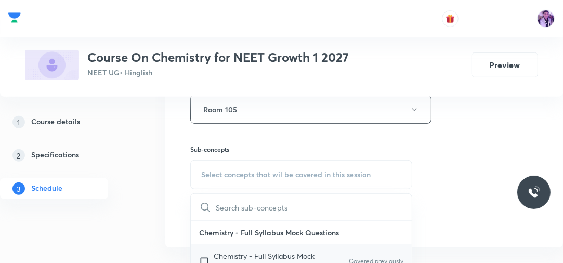
click at [265, 252] on p "Chemistry - Full Syllabus Mock Questions" at bounding box center [266, 262] width 105 height 22
checkbox input "true"
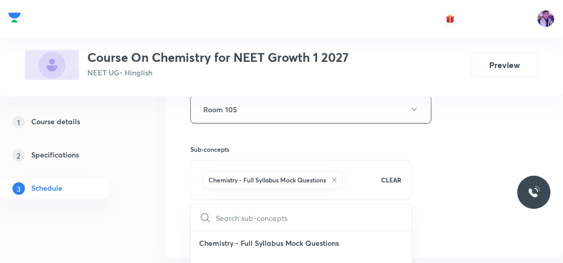
click at [167, 221] on div "Session 72 Live class Session title 19/99 Thermodynamics - 12 ​ Schedule for Se…" at bounding box center [364, 0] width 398 height 515
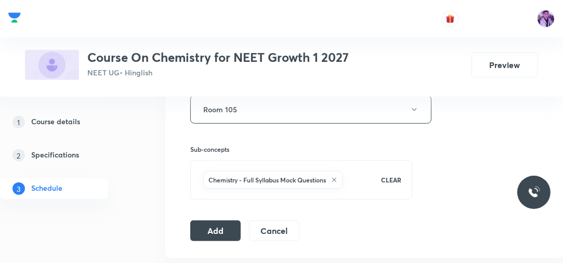
click at [208, 228] on button "Add" at bounding box center [215, 231] width 50 height 21
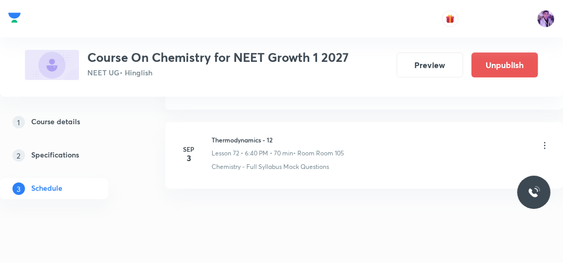
scroll to position [5744, 0]
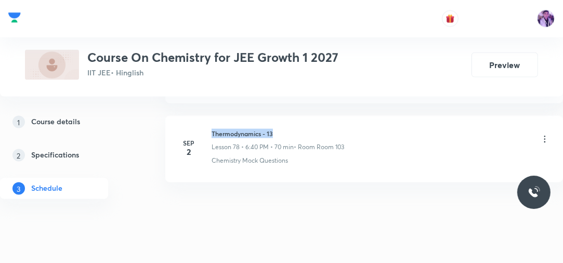
drag, startPoint x: 211, startPoint y: 116, endPoint x: 293, endPoint y: 115, distance: 82.2
click at [293, 129] on h6 "Thermodynamics - 13" at bounding box center [278, 133] width 133 height 9
copy h6 "Thermodynamics - 13"
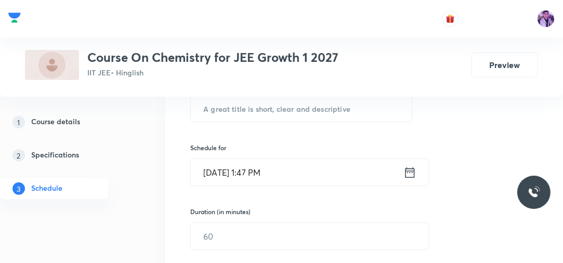
scroll to position [179, 0]
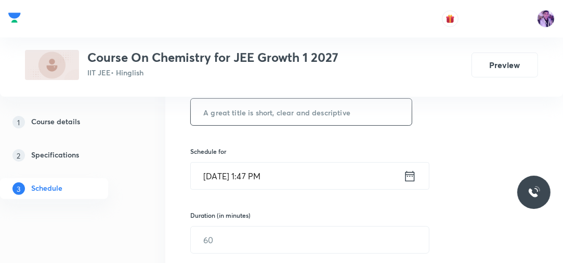
paste input "Thermodynamics - 13"
click at [276, 116] on input "Thermodynamics - 13" at bounding box center [301, 112] width 221 height 27
type input "Thermodynamics - 14"
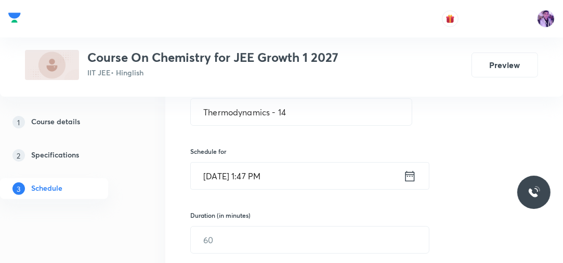
click at [262, 182] on input "Sep 3, 2025, 1:47 PM" at bounding box center [297, 176] width 213 height 27
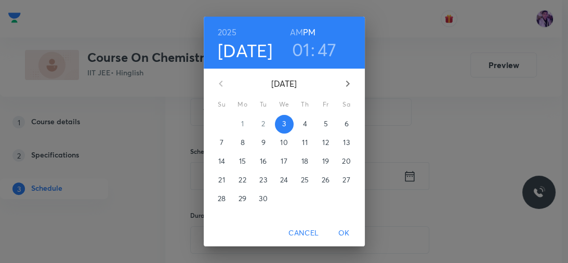
click at [298, 46] on h3 "01" at bounding box center [301, 49] width 18 height 22
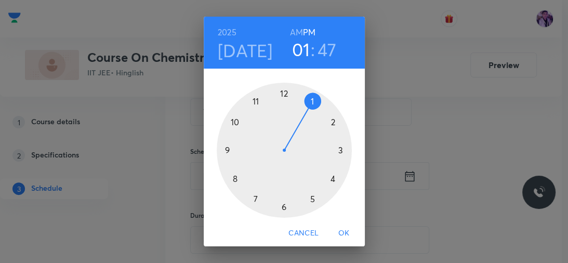
click at [328, 178] on div at bounding box center [284, 150] width 135 height 135
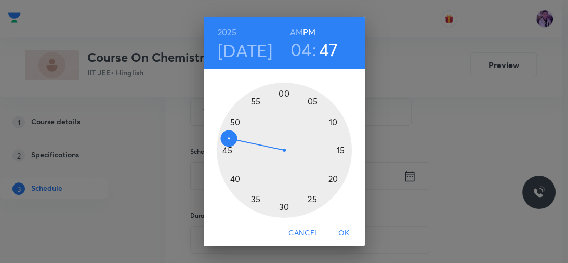
click at [280, 94] on div at bounding box center [284, 150] width 135 height 135
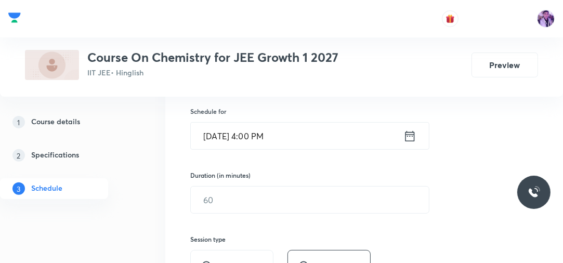
scroll to position [263, 0]
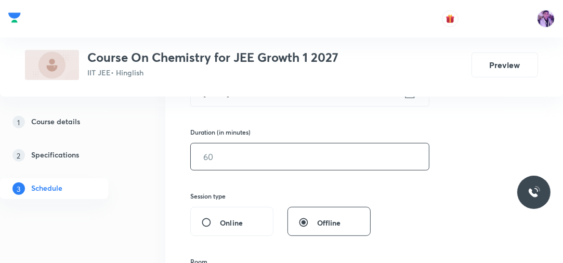
click at [228, 164] on input "text" at bounding box center [310, 157] width 238 height 27
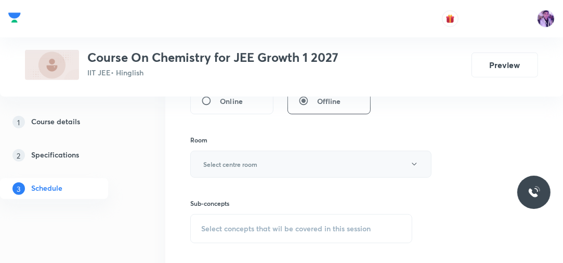
scroll to position [387, 0]
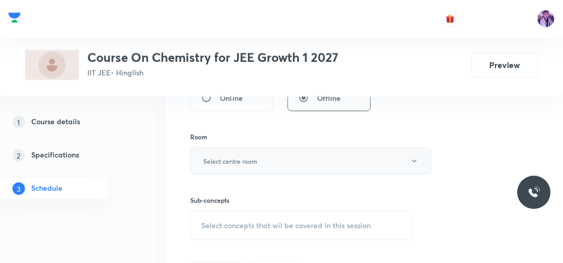
type input "70"
click at [235, 163] on h6 "Select centre room" at bounding box center [230, 161] width 54 height 9
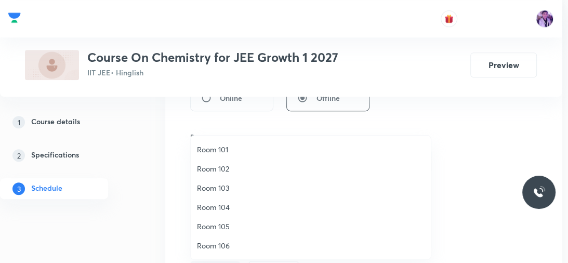
click at [222, 227] on span "Room 105" at bounding box center [311, 226] width 228 height 11
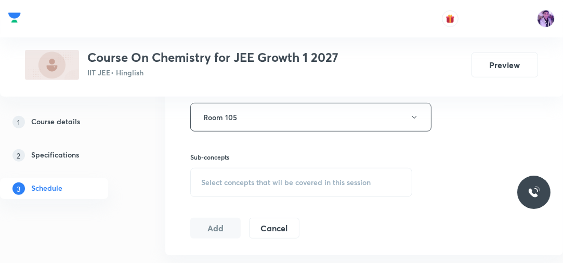
scroll to position [429, 0]
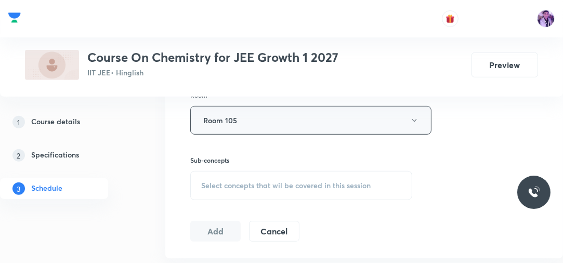
click at [255, 127] on button "Room 105" at bounding box center [310, 120] width 241 height 29
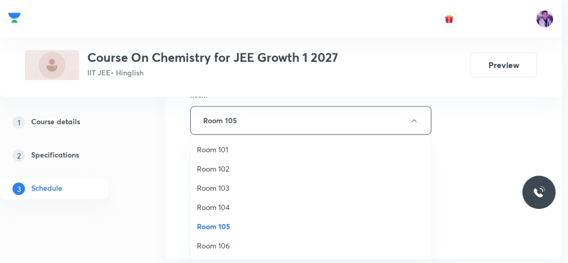
click at [233, 184] on span "Room 103" at bounding box center [311, 188] width 228 height 11
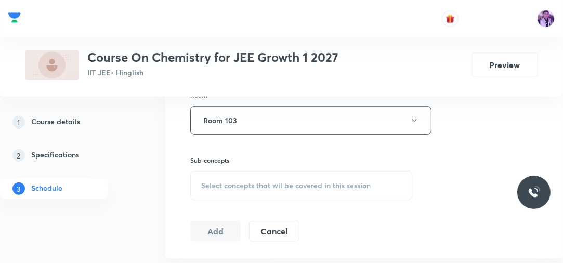
click at [266, 175] on div "Select concepts that wil be covered in this session" at bounding box center [301, 185] width 222 height 29
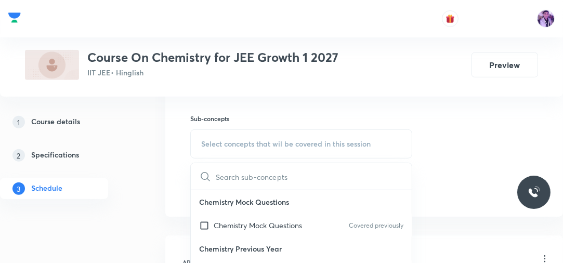
scroll to position [512, 0]
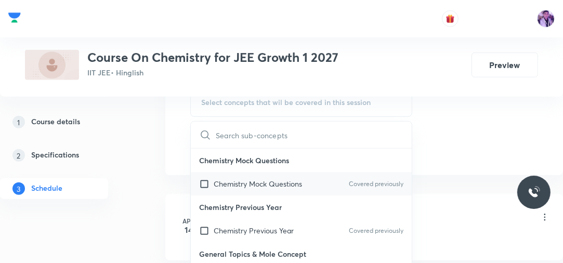
click at [239, 192] on div "Chemistry Mock Questions Covered previously" at bounding box center [301, 183] width 221 height 23
checkbox input "true"
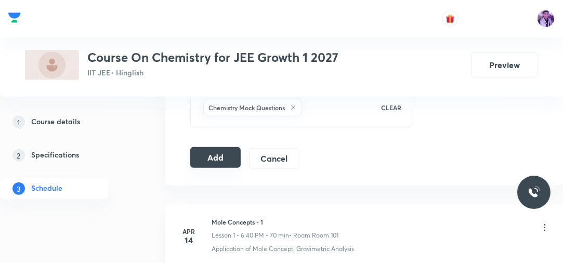
click at [221, 157] on button "Add" at bounding box center [215, 157] width 50 height 21
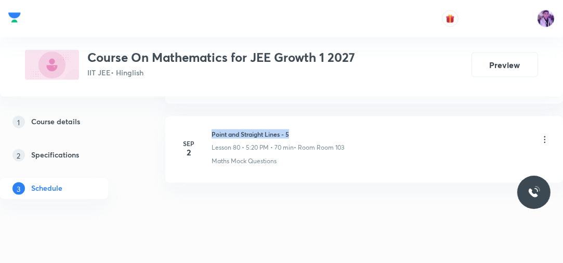
drag, startPoint x: 0, startPoint y: 0, endPoint x: 292, endPoint y: 111, distance: 312.1
click at [292, 116] on li "[DATE] Point and Straight Lines - 5 Lesson 80 • 5:20 PM • 70 min • Room Room 10…" at bounding box center [364, 149] width 398 height 67
copy h6 "Point and Straight Lines - 5"
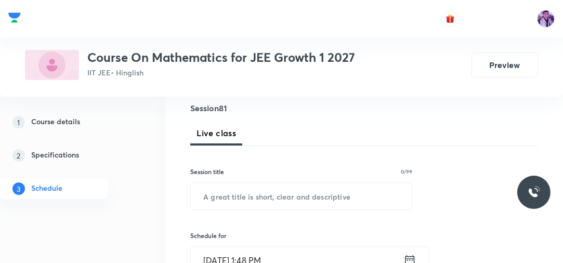
scroll to position [173, 0]
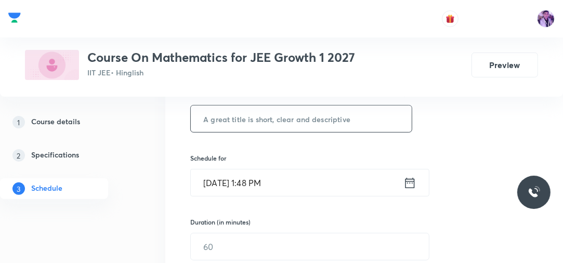
paste input "Point and Straight Lines - 5"
click at [342, 123] on input "text" at bounding box center [301, 119] width 221 height 27
type input "Point and Straight Lines - 6"
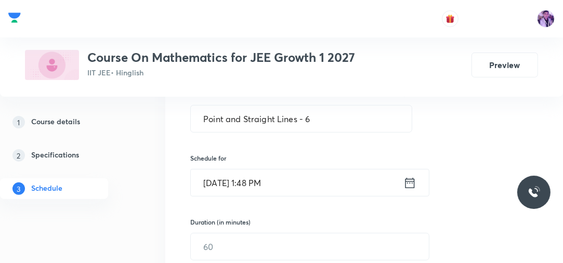
click at [263, 181] on input "[DATE] 1:48 PM" at bounding box center [297, 183] width 213 height 27
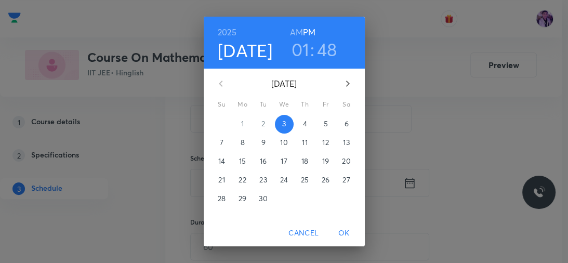
click at [300, 50] on h3 "01" at bounding box center [301, 49] width 18 height 22
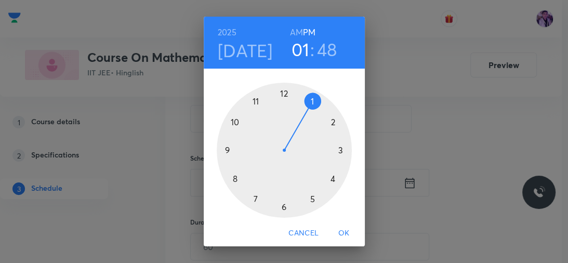
click at [311, 202] on div at bounding box center [284, 150] width 135 height 135
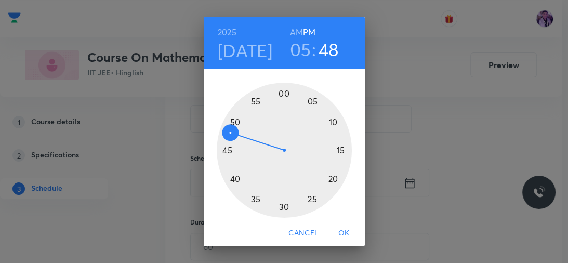
click at [331, 179] on div at bounding box center [284, 150] width 135 height 135
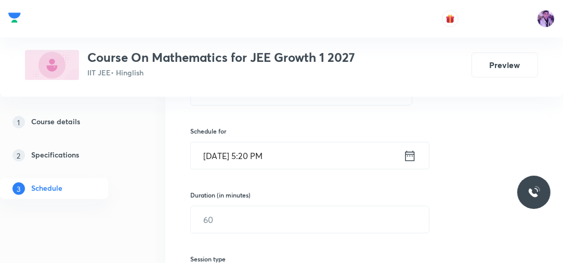
scroll to position [214, 0]
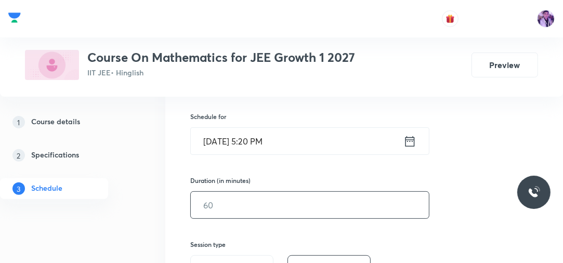
click at [254, 202] on input "text" at bounding box center [310, 205] width 238 height 27
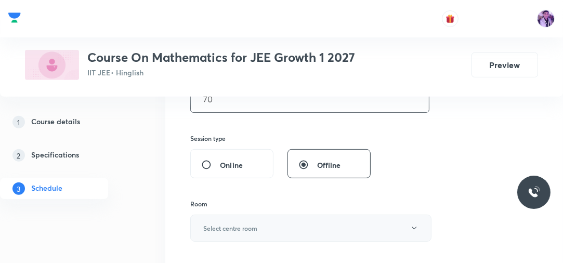
scroll to position [339, 0]
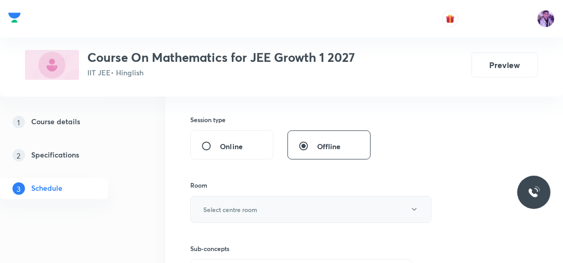
type input "70"
click at [259, 205] on button "Select centre room" at bounding box center [310, 209] width 241 height 27
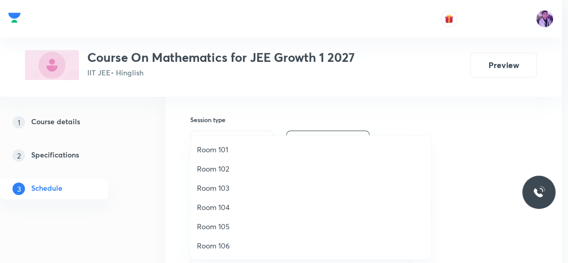
click at [236, 187] on span "Room 103" at bounding box center [311, 188] width 228 height 11
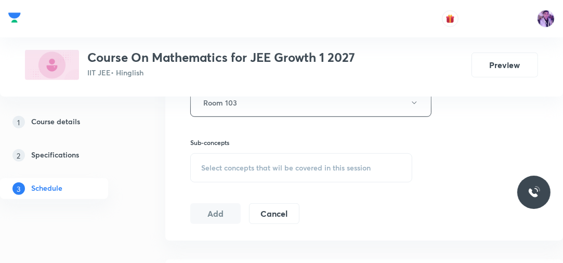
scroll to position [464, 0]
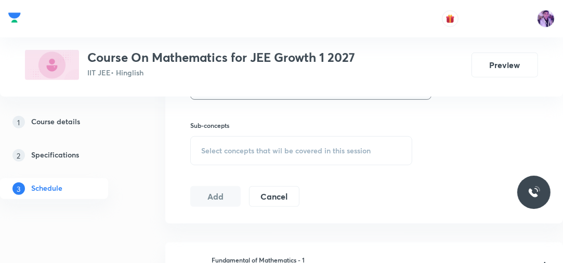
click at [253, 142] on div "Select concepts that wil be covered in this session" at bounding box center [301, 150] width 222 height 29
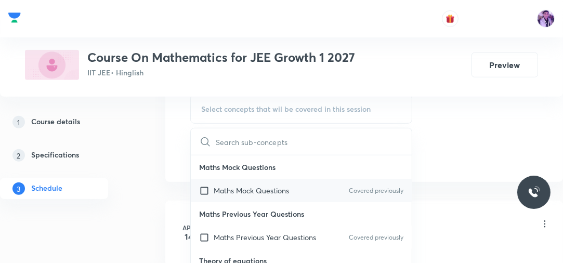
click at [238, 189] on p "Maths Mock Questions" at bounding box center [251, 190] width 75 height 11
checkbox input "true"
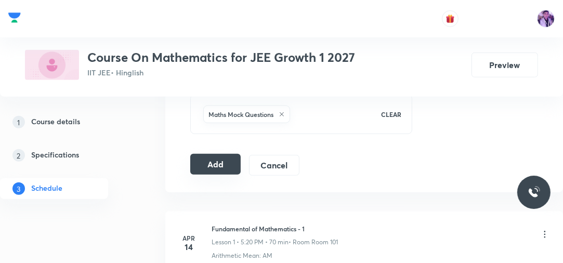
click at [225, 163] on button "Add" at bounding box center [215, 164] width 50 height 21
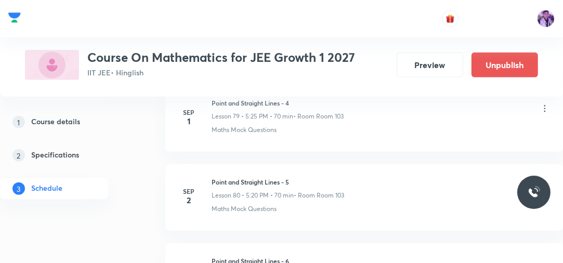
scroll to position [6453, 0]
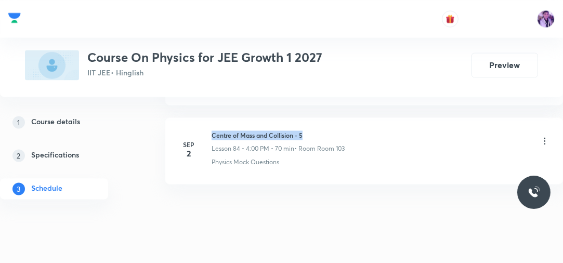
click at [315, 118] on li "[DATE] Centre of Mass and Collision - 5 Lesson 84 • 4:00 PM • 70 min • Room Roo…" at bounding box center [364, 151] width 398 height 67
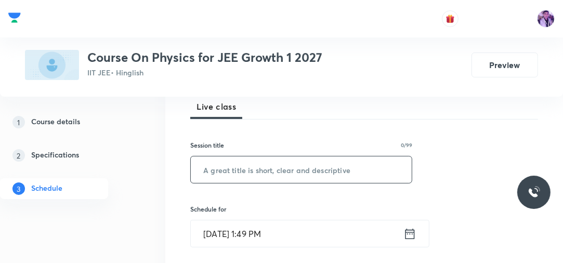
scroll to position [125, 0]
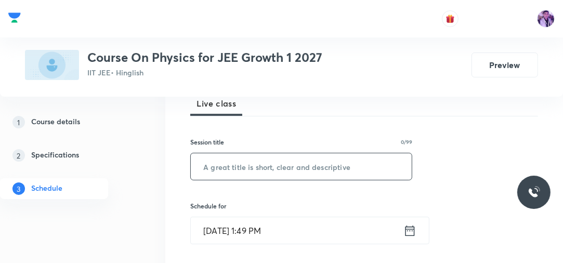
click at [301, 172] on input "text" at bounding box center [301, 166] width 221 height 27
paste input "Centre of Mass and Collision - 5"
type input "Centre of Mass and Collision - 6"
click at [254, 235] on input "[DATE] 1:49 PM" at bounding box center [297, 230] width 213 height 27
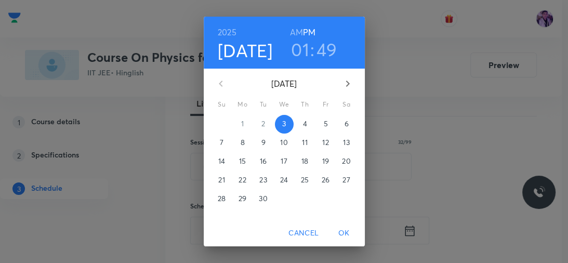
click at [300, 53] on h3 "01" at bounding box center [300, 49] width 18 height 22
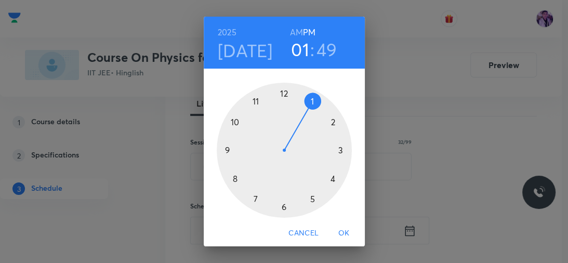
click at [279, 211] on div at bounding box center [284, 150] width 135 height 135
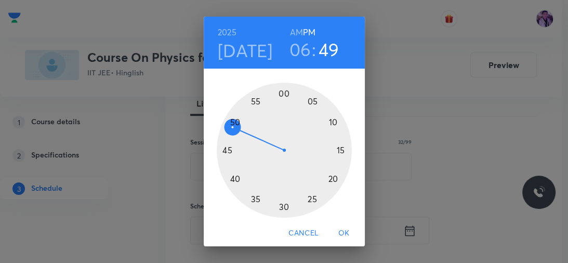
click at [231, 179] on div at bounding box center [284, 150] width 135 height 135
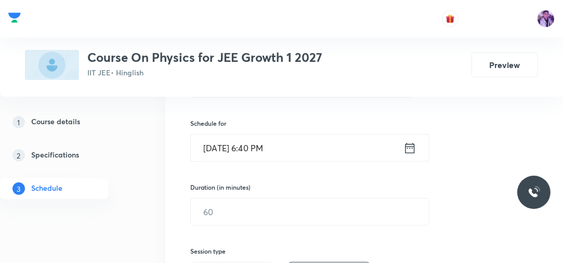
scroll to position [208, 0]
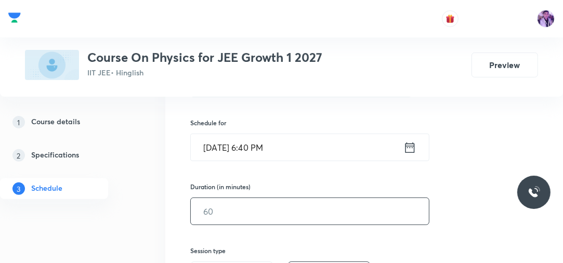
click at [253, 219] on input "text" at bounding box center [310, 211] width 238 height 27
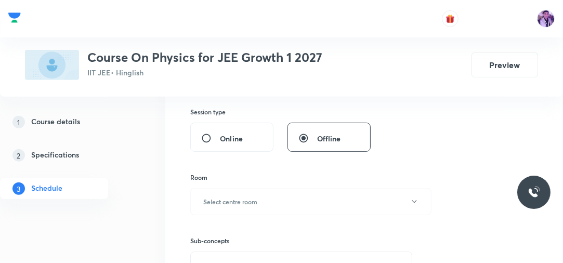
scroll to position [374, 0]
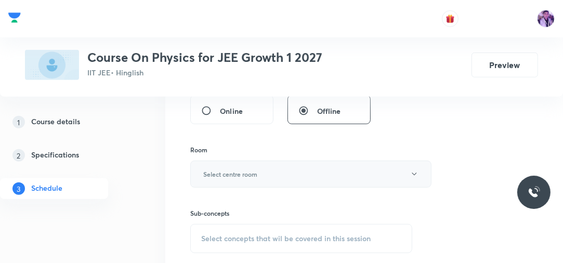
type input "70"
click at [252, 171] on h6 "Select centre room" at bounding box center [230, 174] width 54 height 9
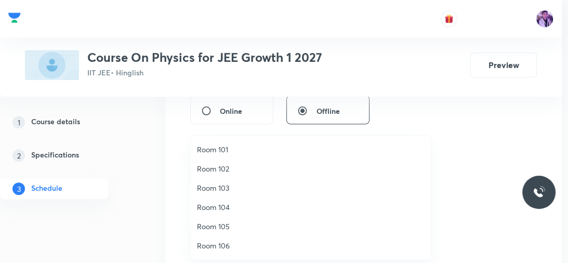
click at [225, 180] on li "Room 103" at bounding box center [311, 187] width 240 height 19
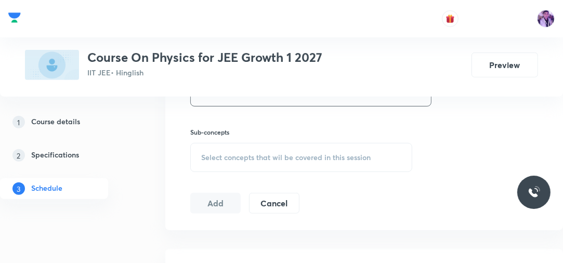
scroll to position [458, 0]
click at [264, 164] on div "Select concepts that wil be covered in this session" at bounding box center [301, 157] width 222 height 29
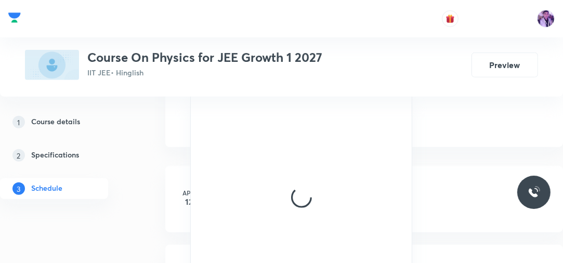
scroll to position [541, 0]
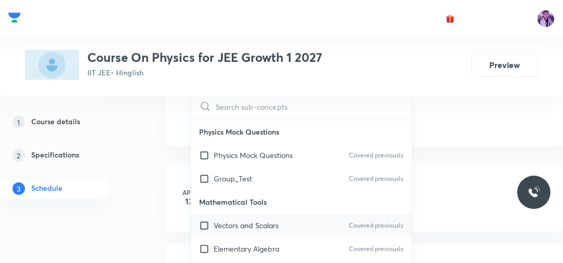
click at [278, 220] on p "Vectors and Scalars" at bounding box center [246, 225] width 65 height 11
checkbox input "true"
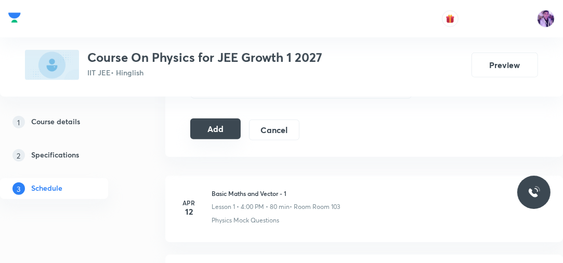
click at [223, 125] on button "Add" at bounding box center [215, 129] width 50 height 21
